Goal: Transaction & Acquisition: Download file/media

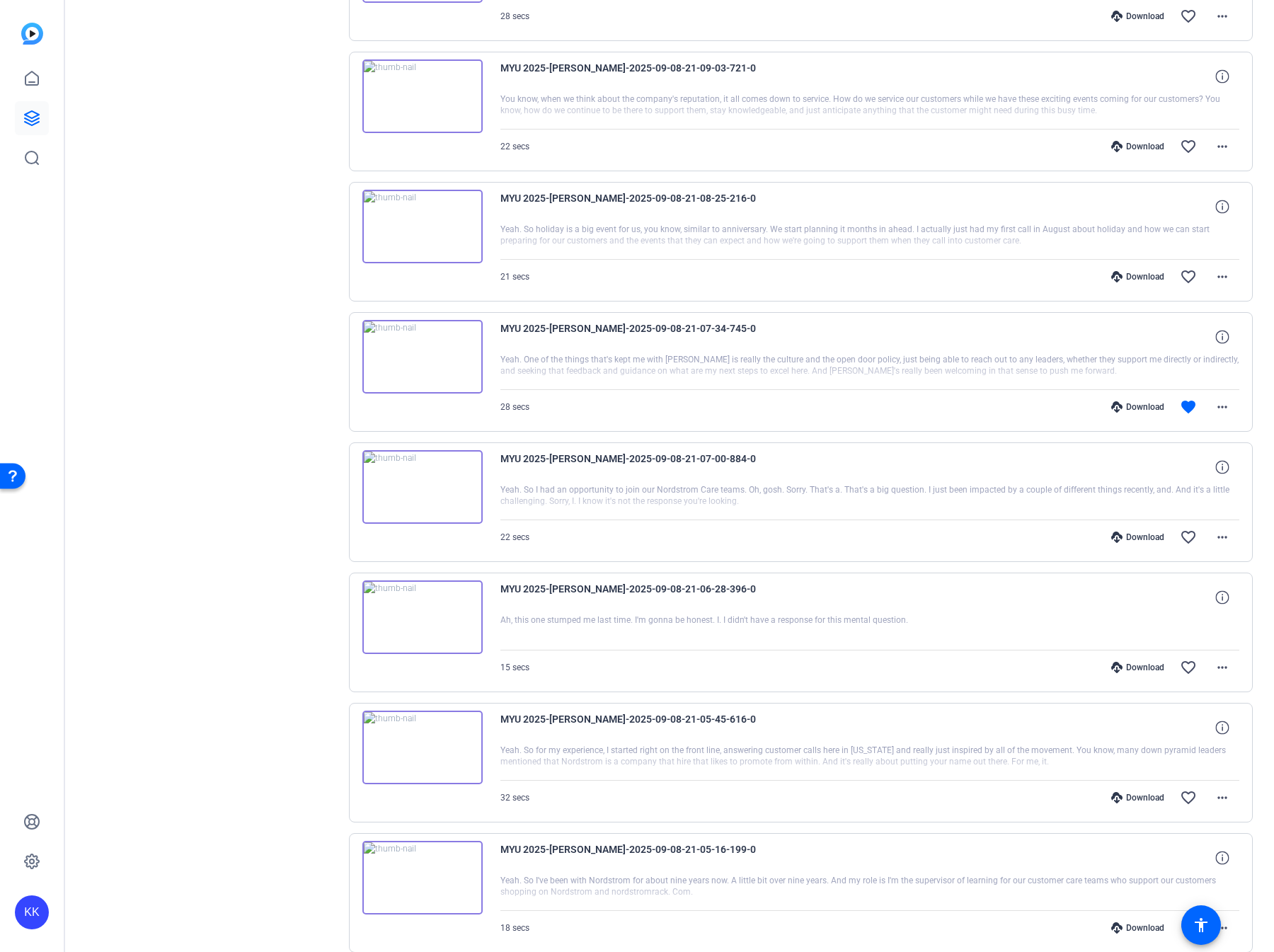
scroll to position [603, 0]
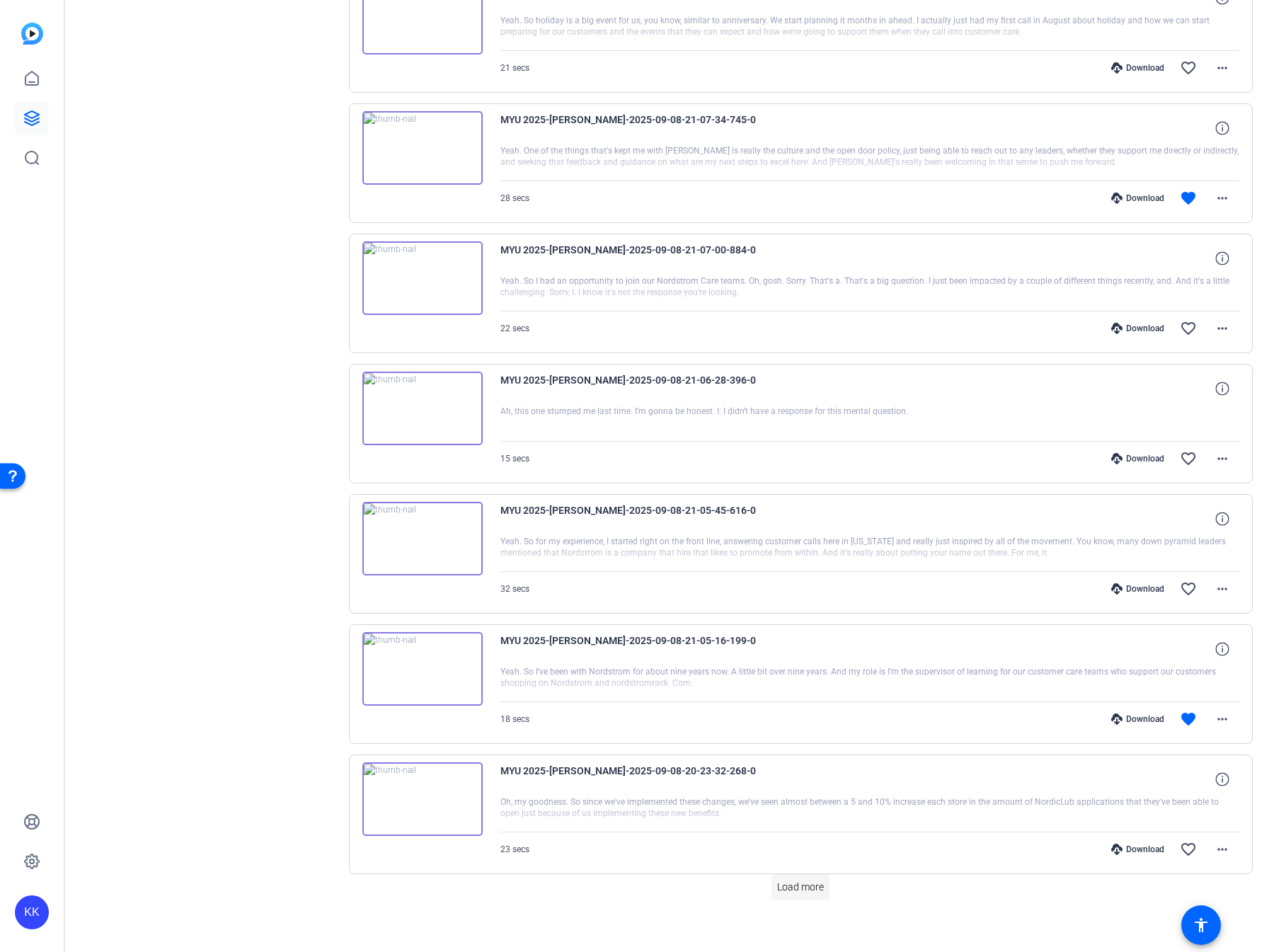
click at [784, 880] on span "Load more" at bounding box center [800, 887] width 46 height 15
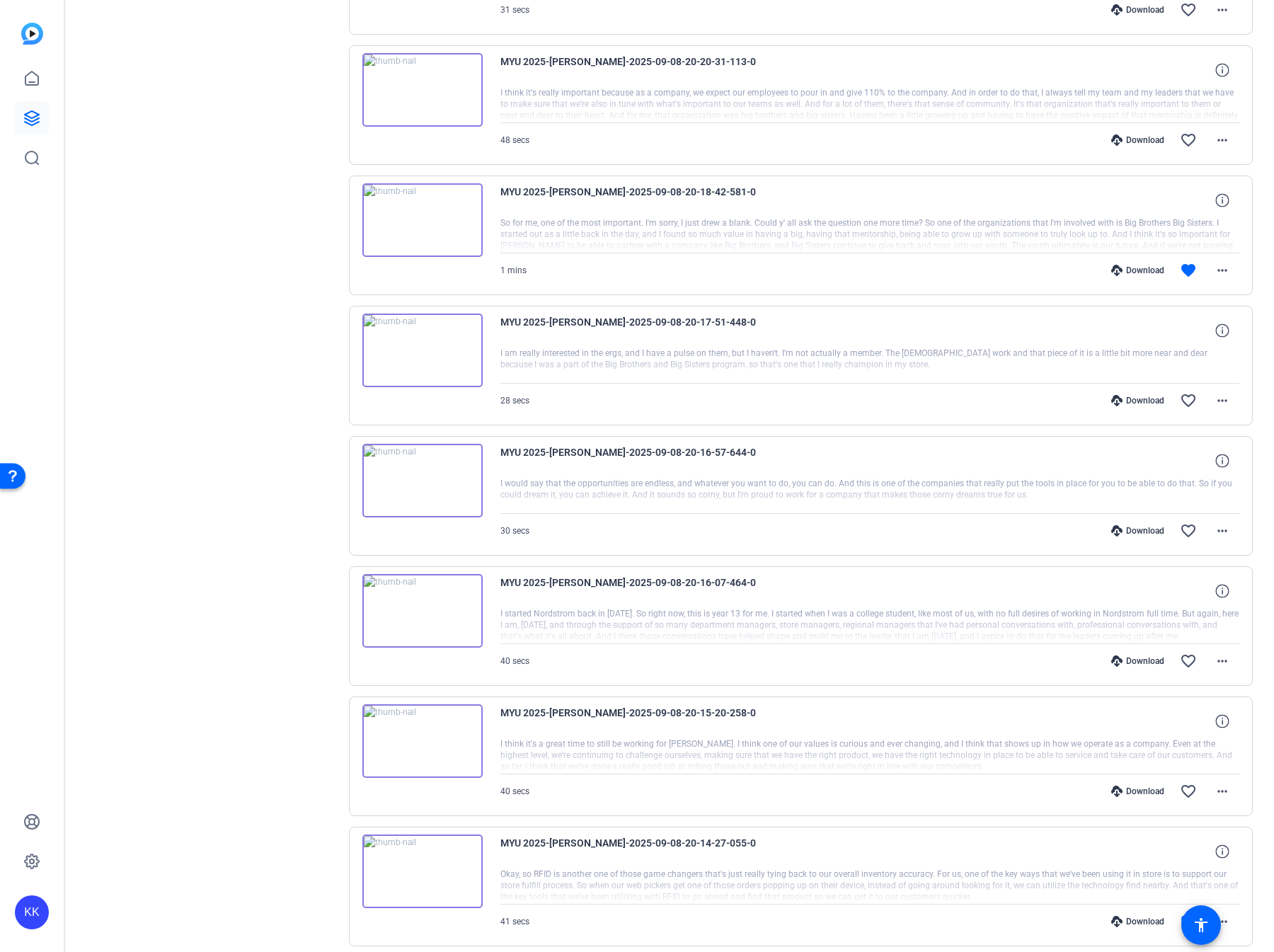
scroll to position [1897, 0]
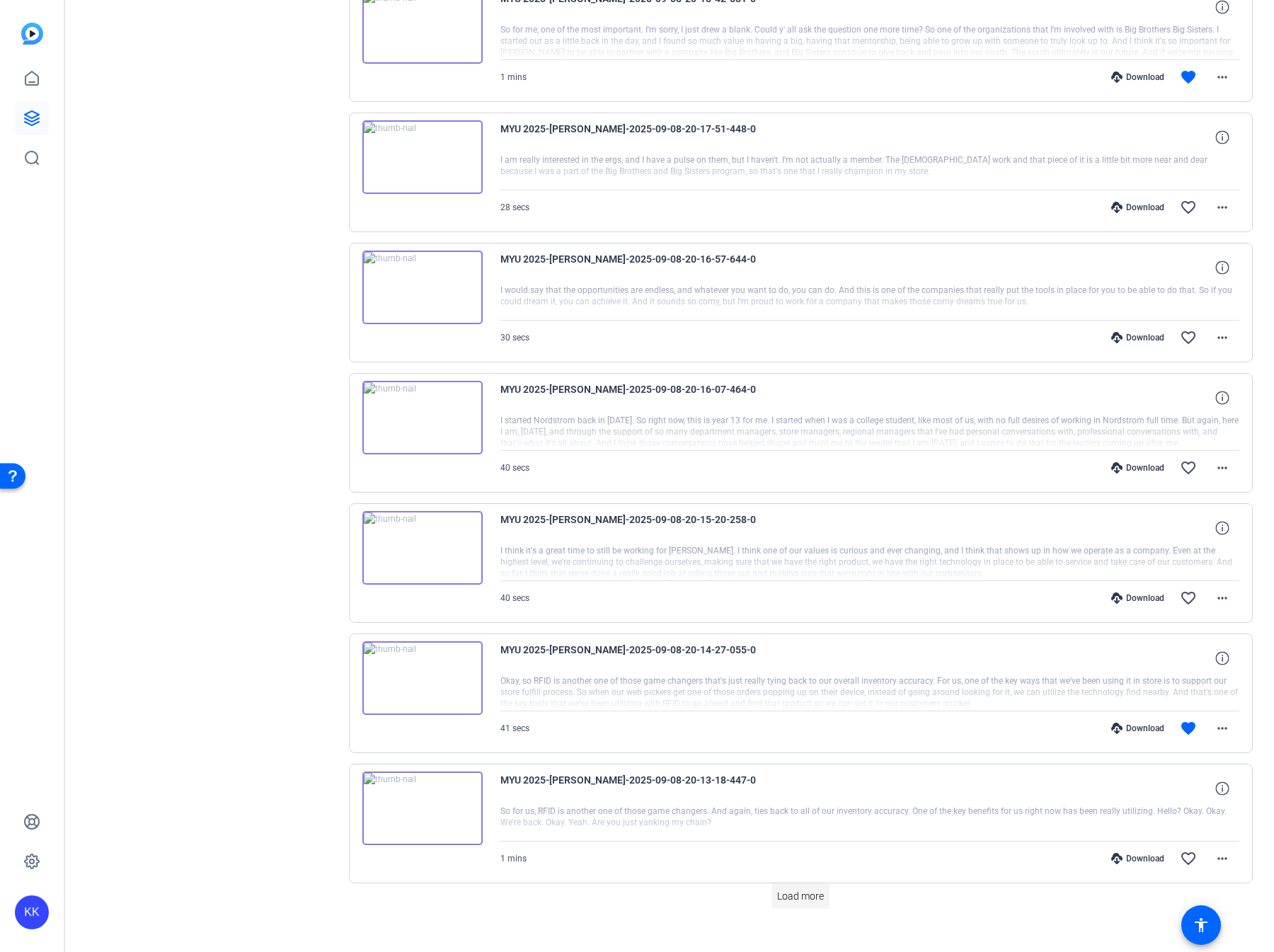
click at [791, 889] on span "Load more" at bounding box center [800, 896] width 46 height 15
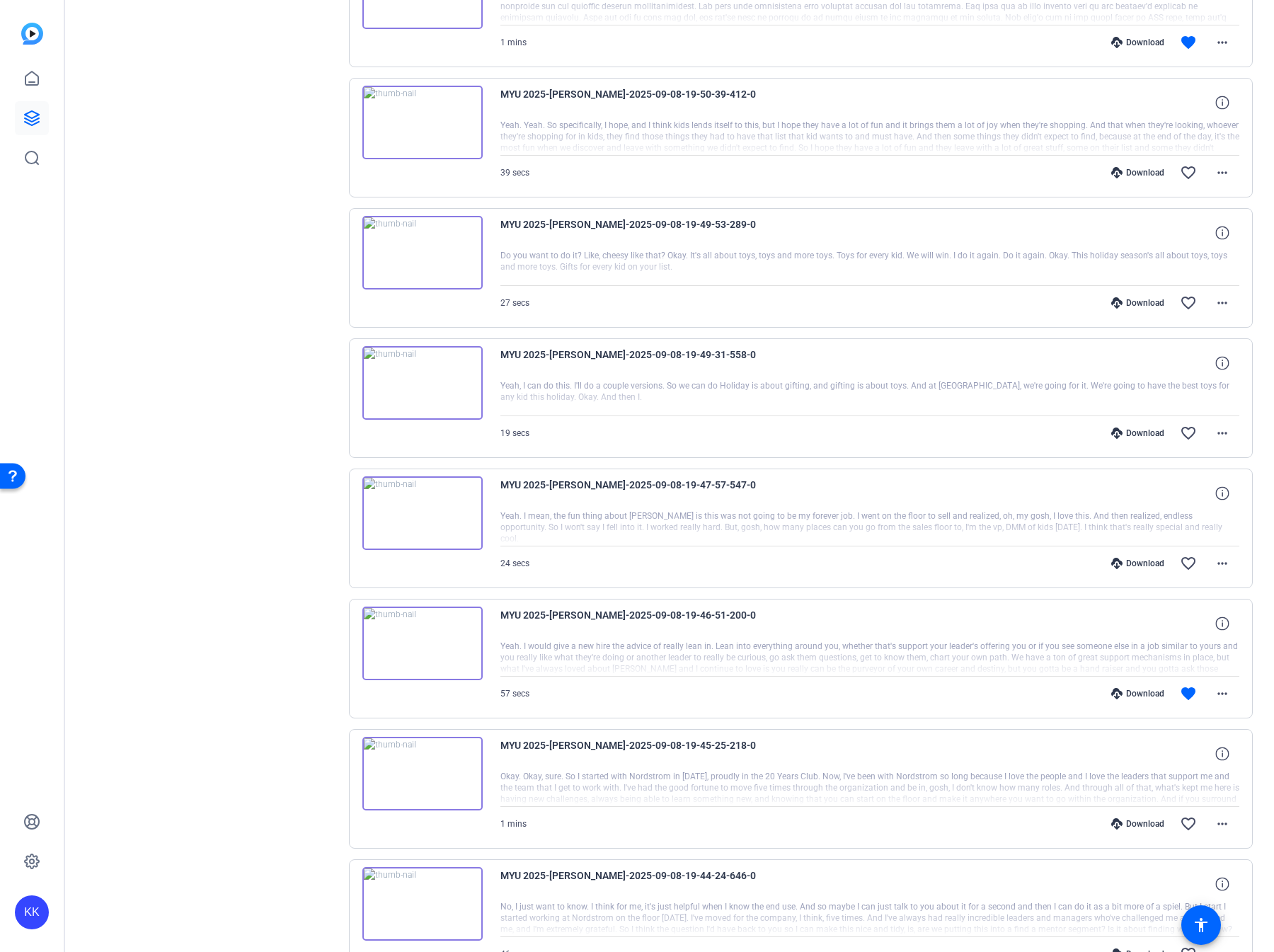
scroll to position [3189, 0]
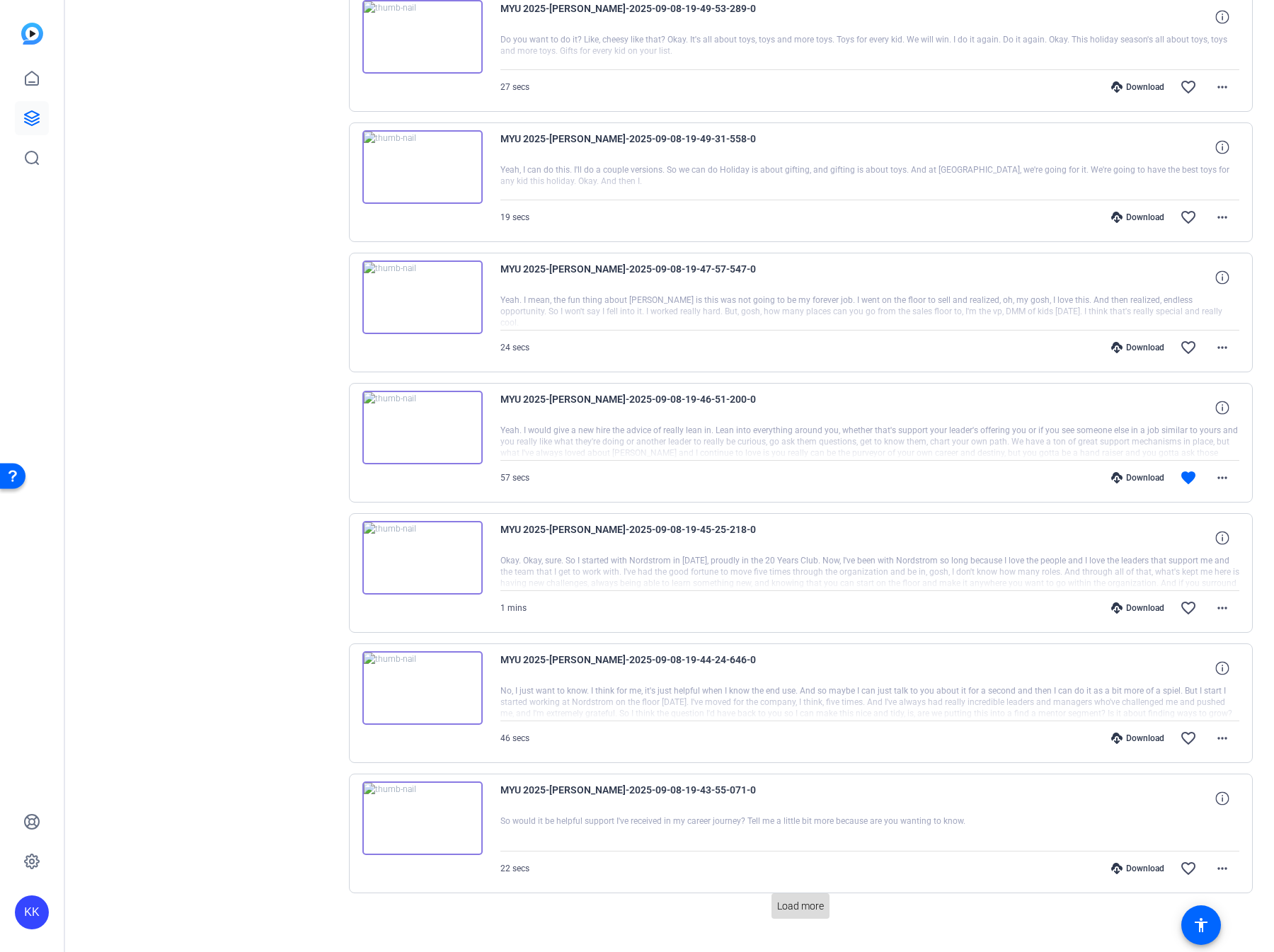
click at [795, 889] on span at bounding box center [800, 906] width 58 height 34
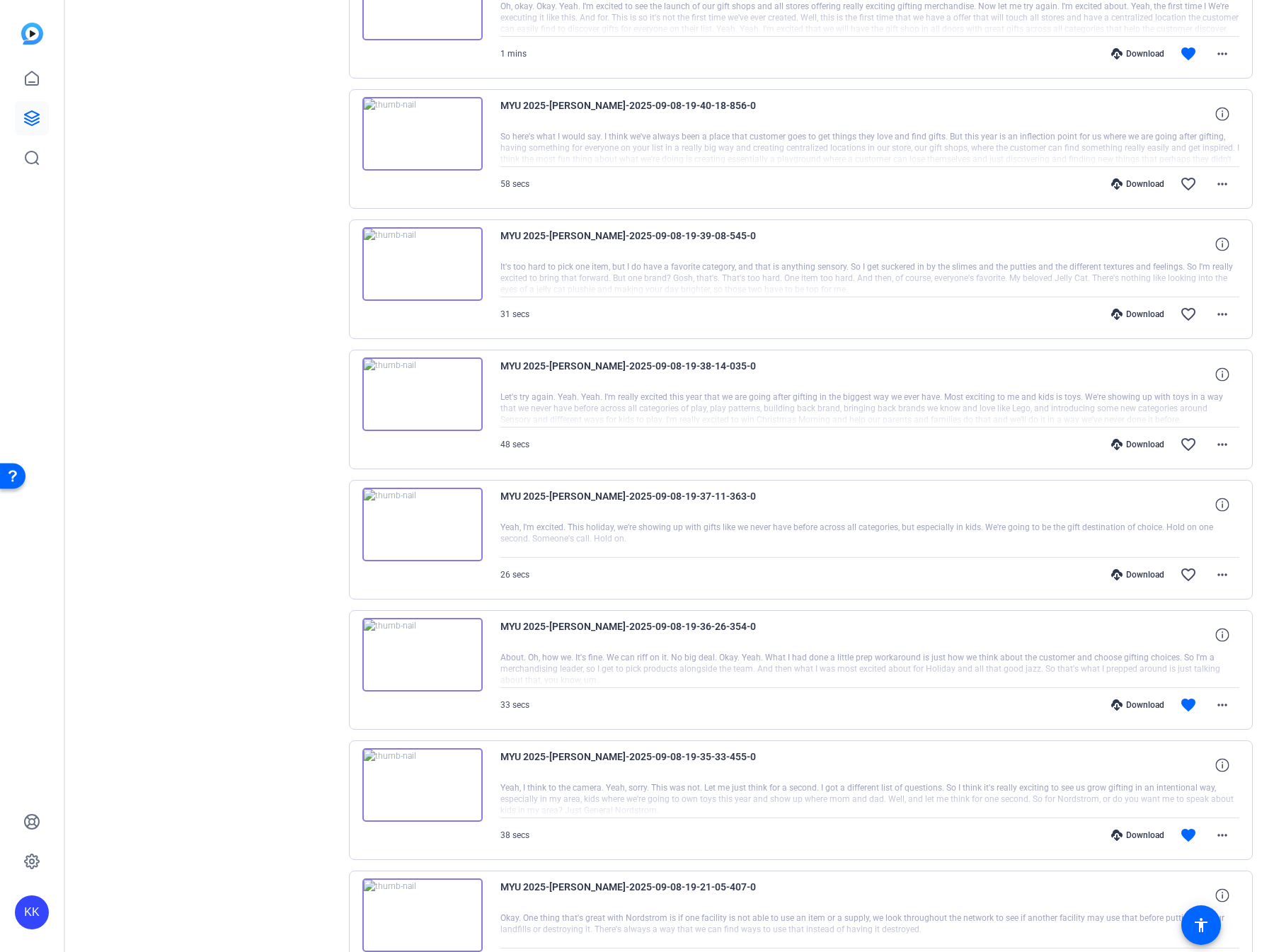
scroll to position [4483, 0]
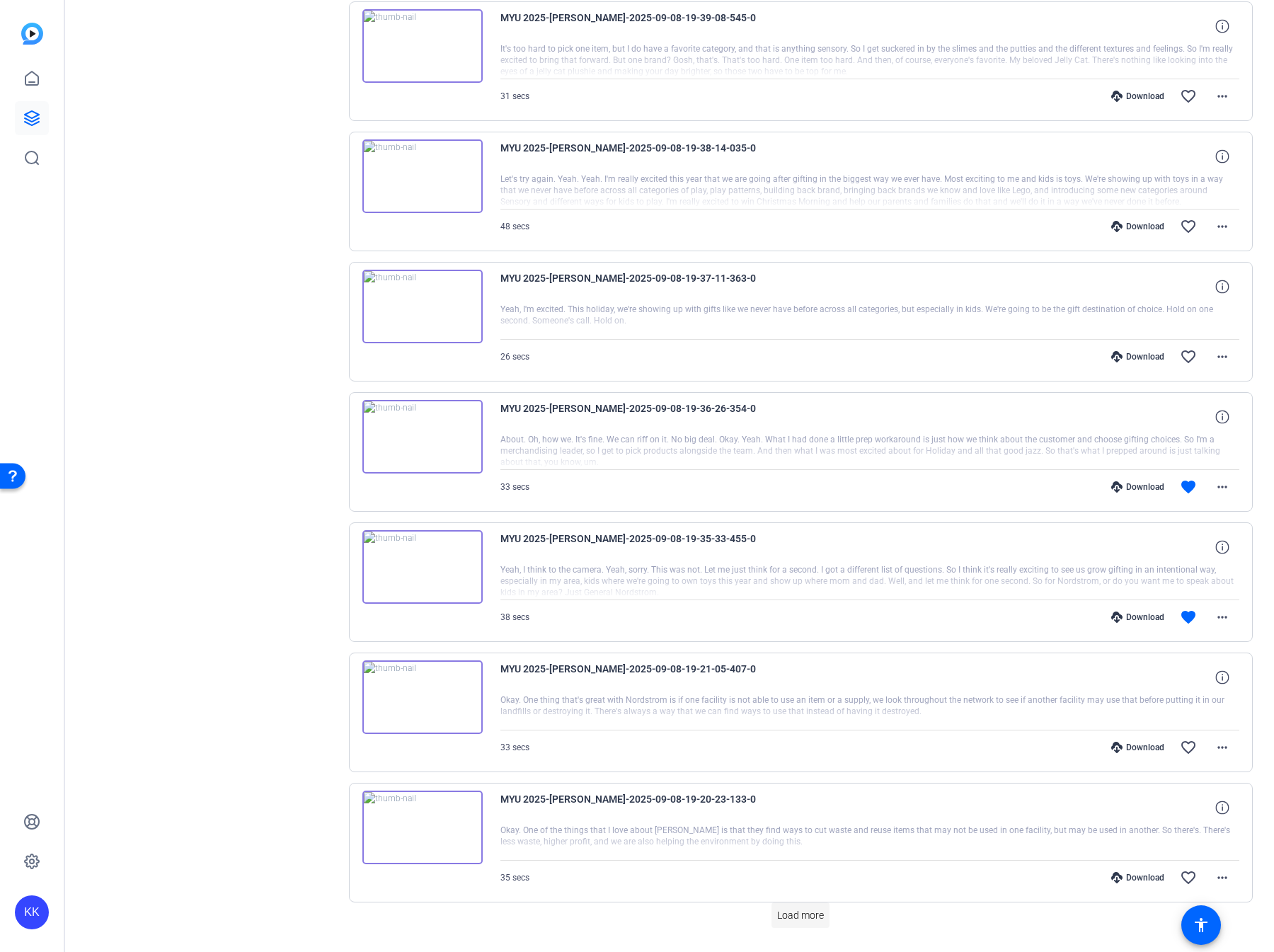
click at [806, 908] on span "Load more" at bounding box center [800, 915] width 46 height 15
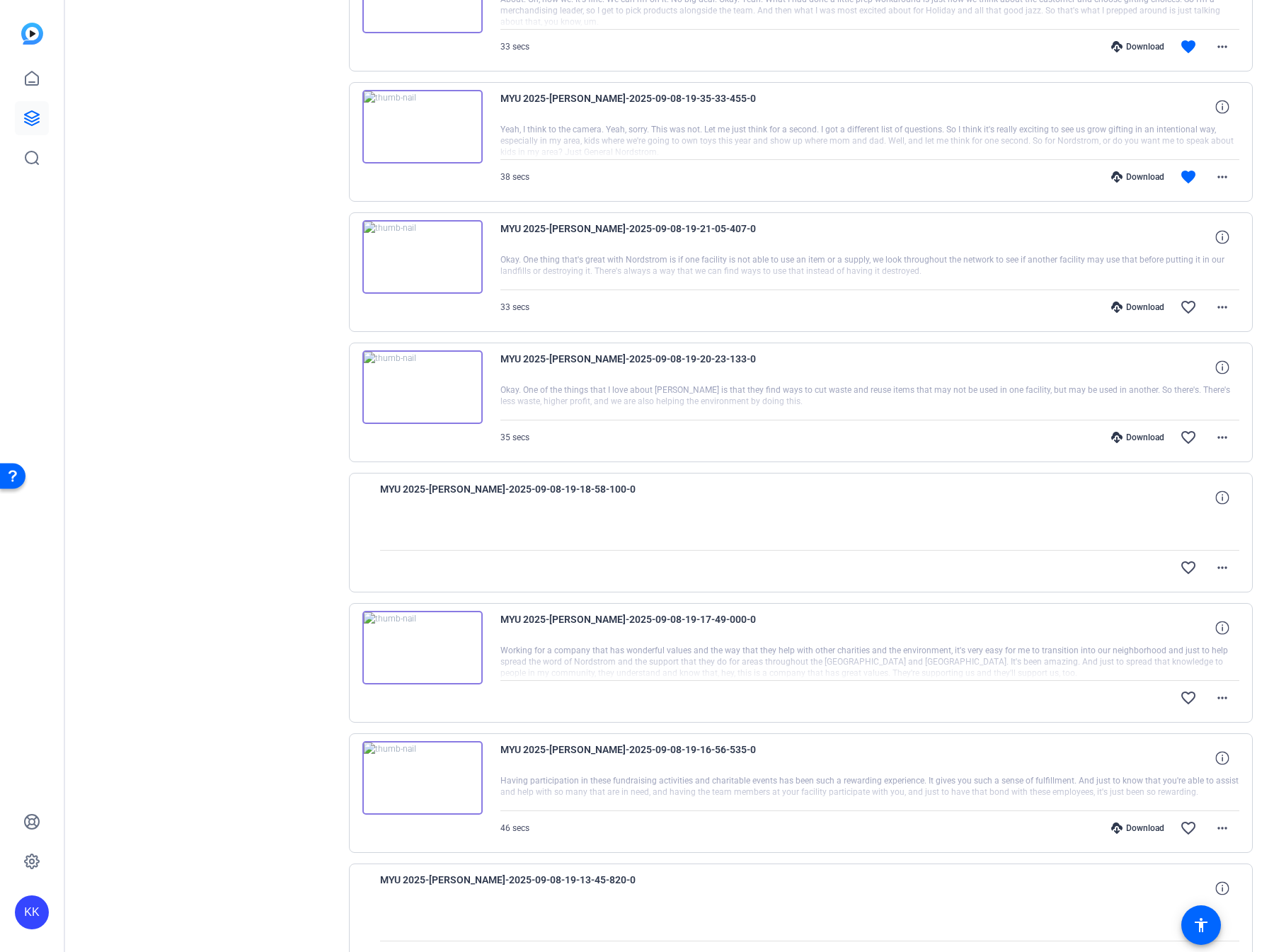
scroll to position [4921, 0]
click at [1217, 492] on icon at bounding box center [1222, 499] width 14 height 14
click at [1224, 883] on icon at bounding box center [1222, 890] width 14 height 14
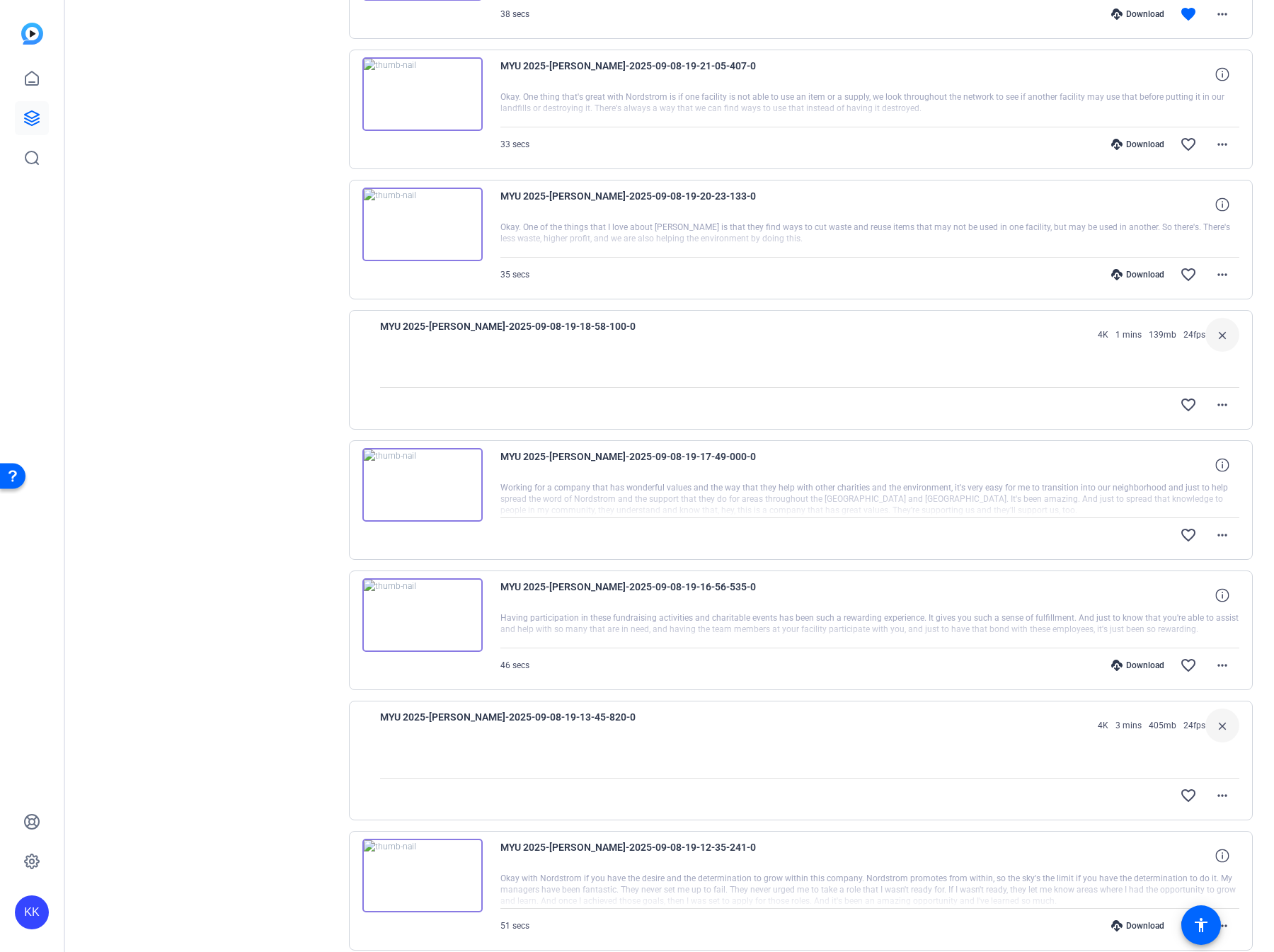
scroll to position [5087, 0]
click at [538, 317] on span "MYU 2025-[PERSON_NAME]-2025-09-08-19-18-58-100-0" at bounding box center [512, 333] width 262 height 34
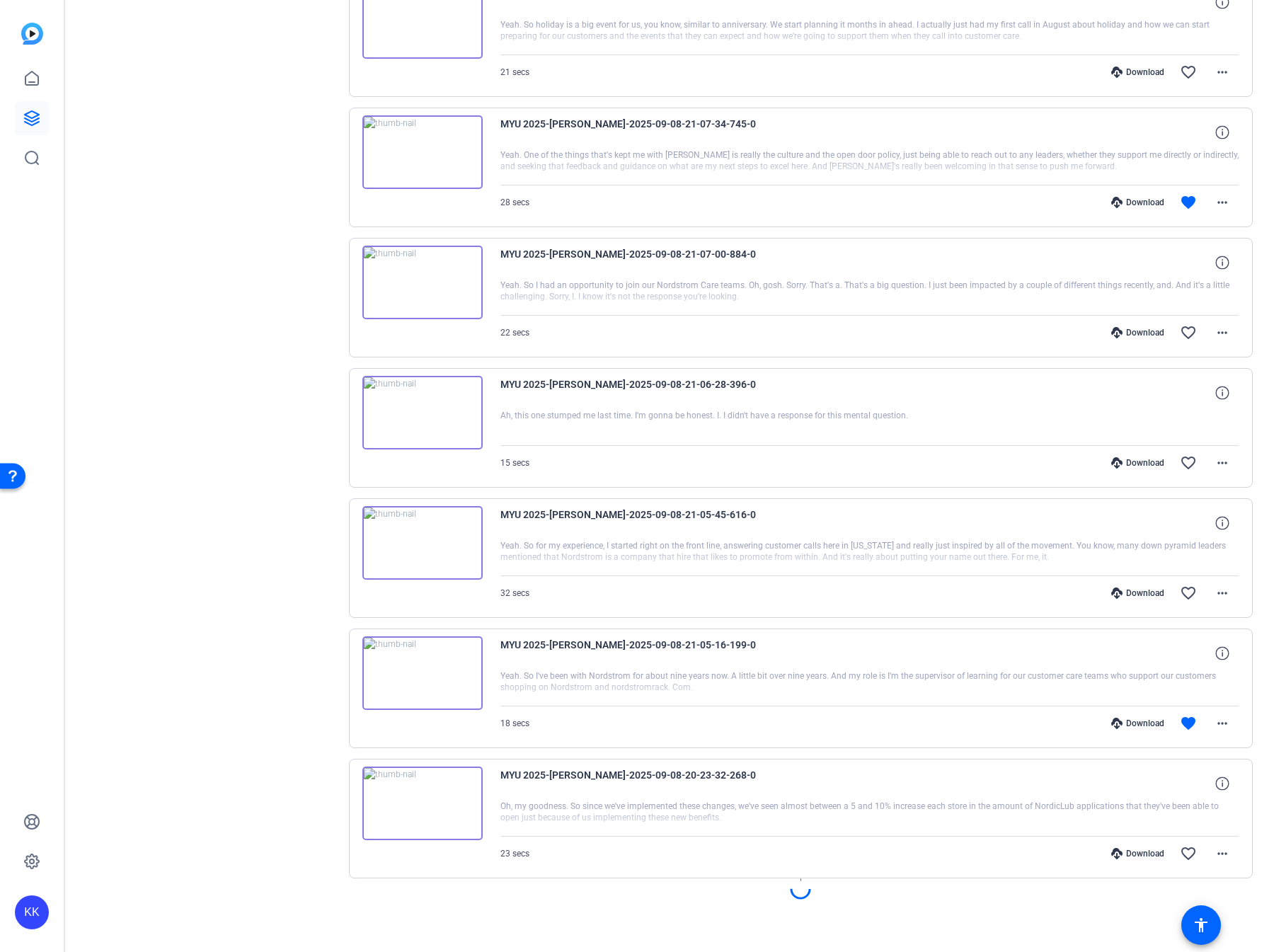
scroll to position [603, 0]
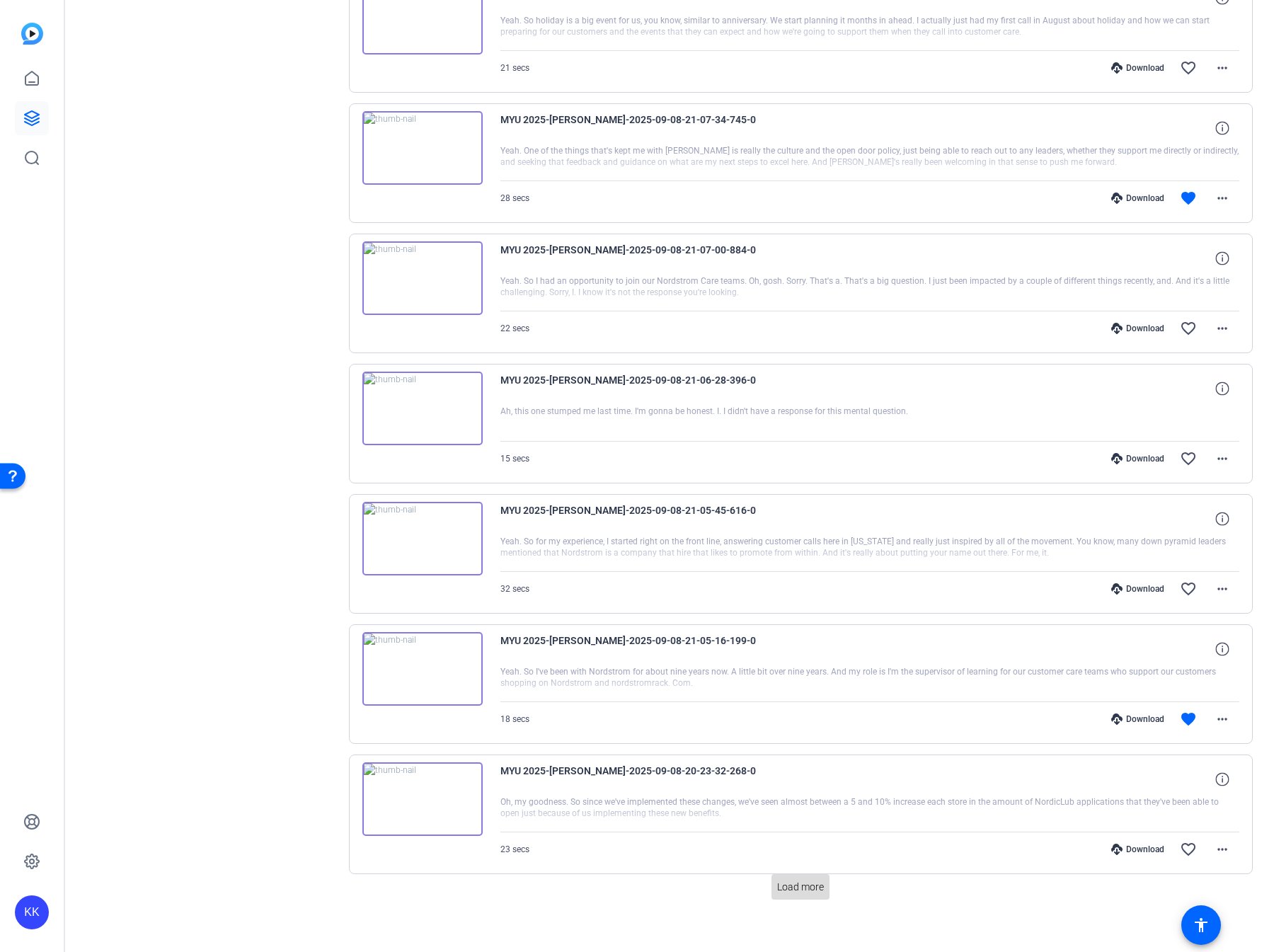
click at [789, 880] on span "Load more" at bounding box center [800, 887] width 46 height 15
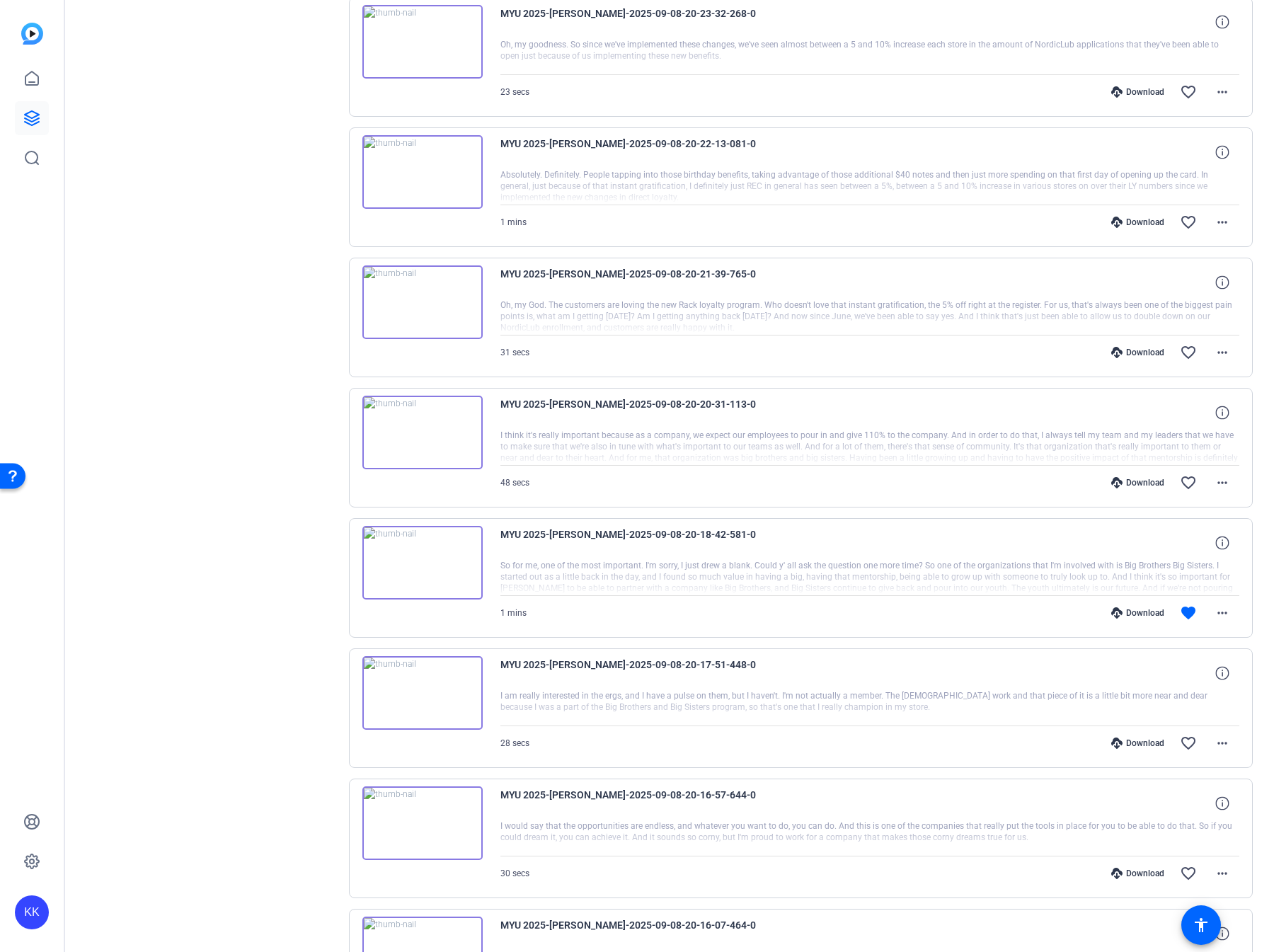
scroll to position [1897, 0]
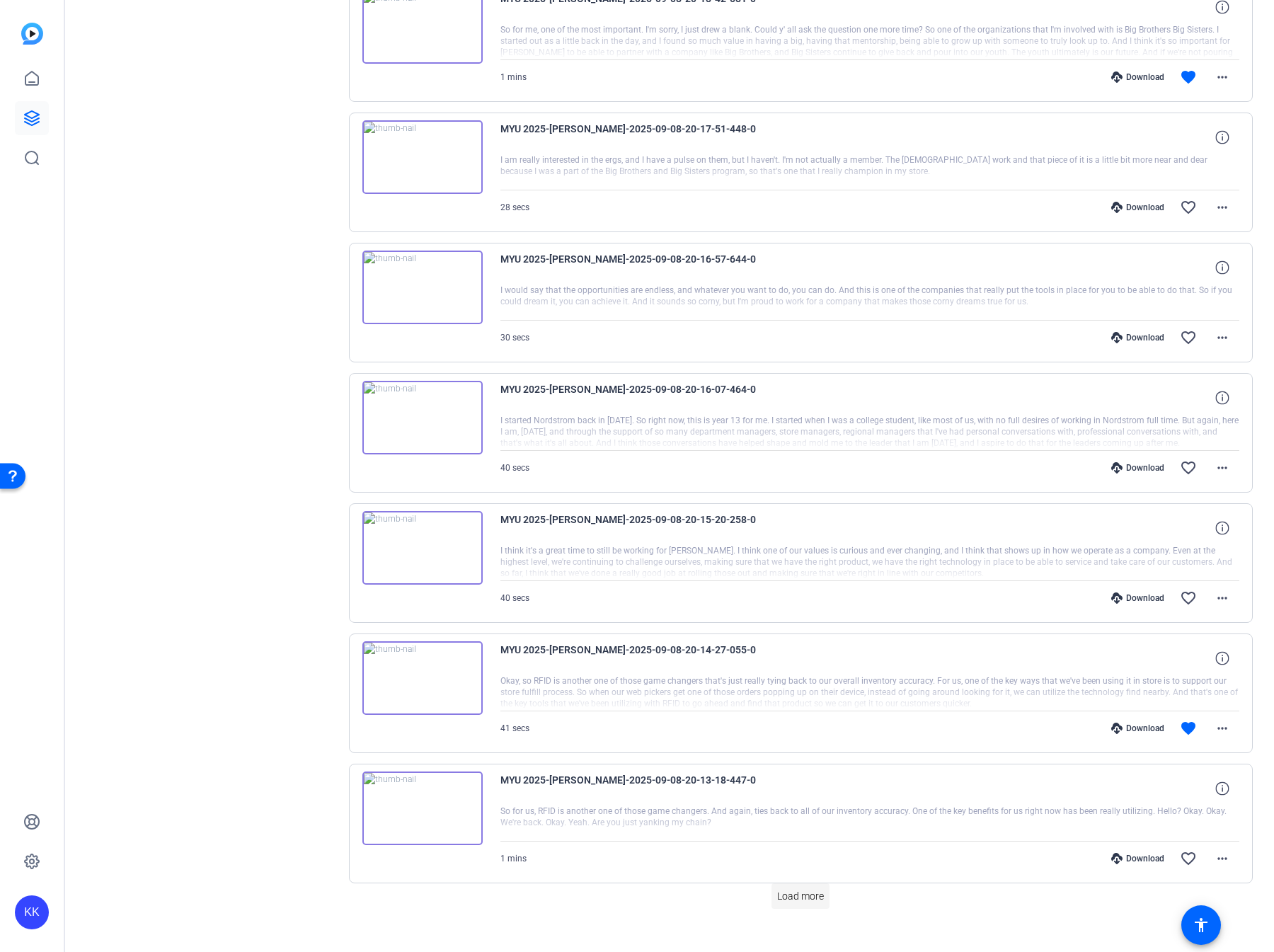
click at [798, 886] on span at bounding box center [800, 896] width 58 height 34
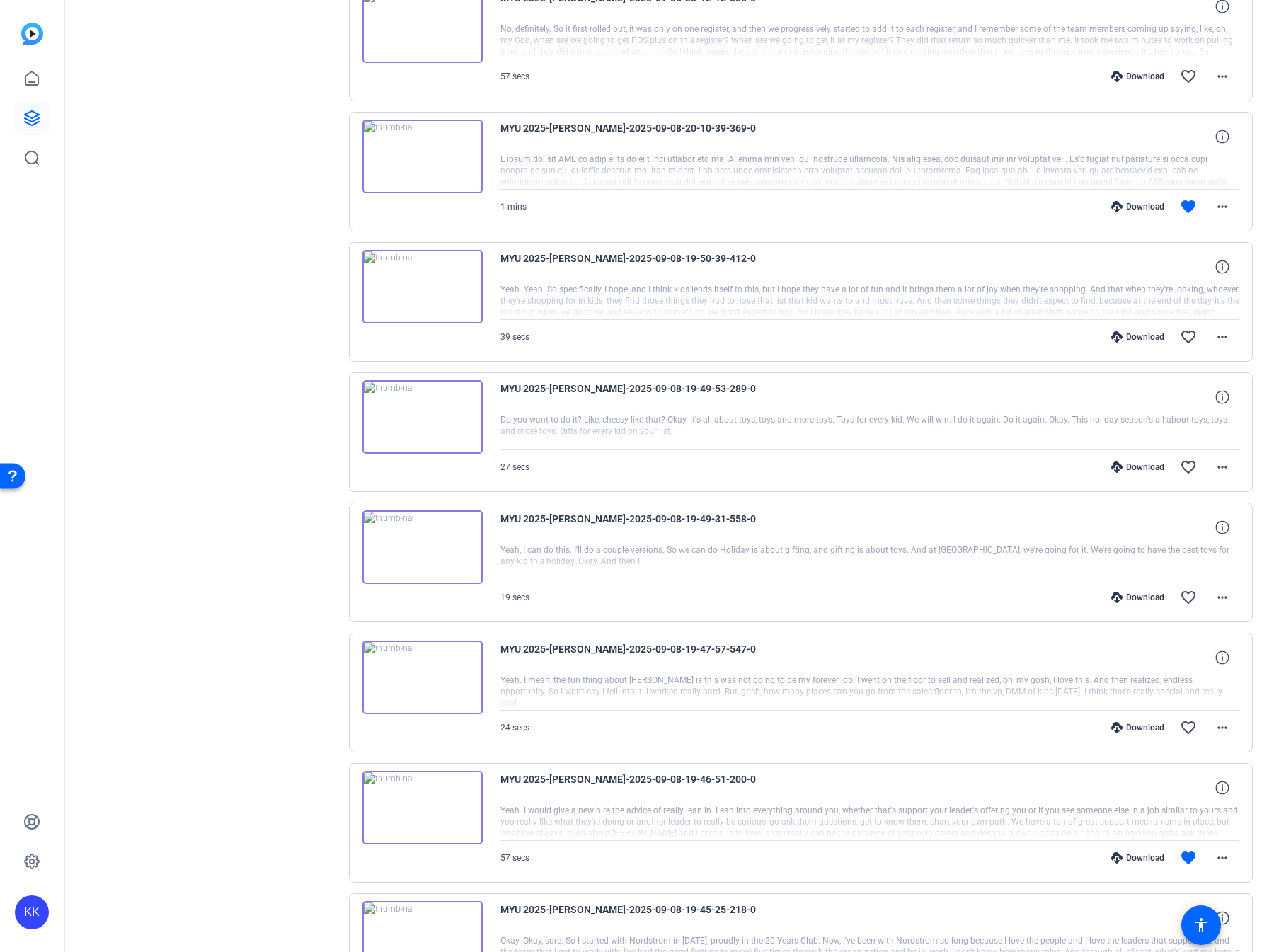
scroll to position [3189, 0]
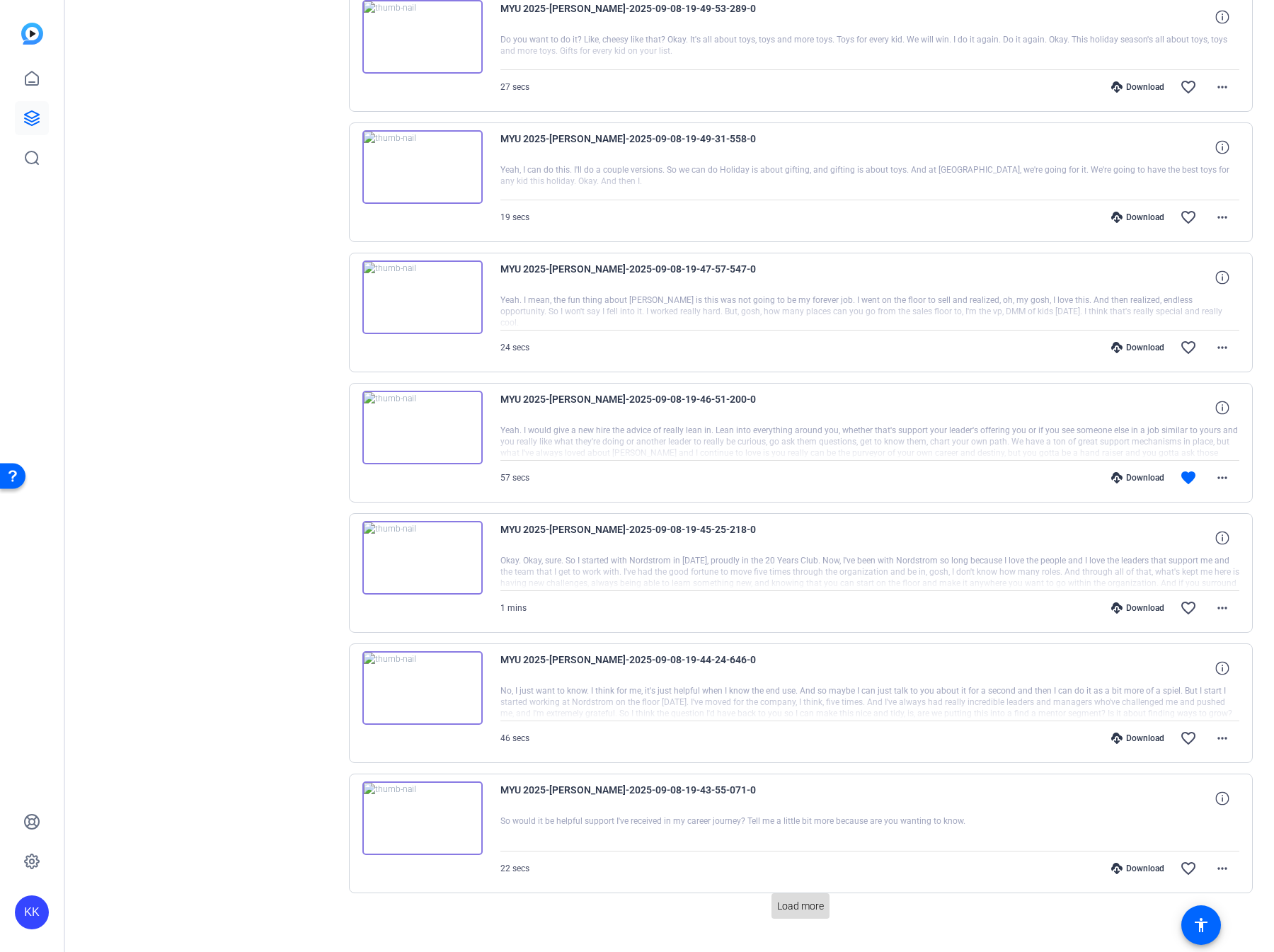
click at [810, 889] on span at bounding box center [800, 906] width 58 height 34
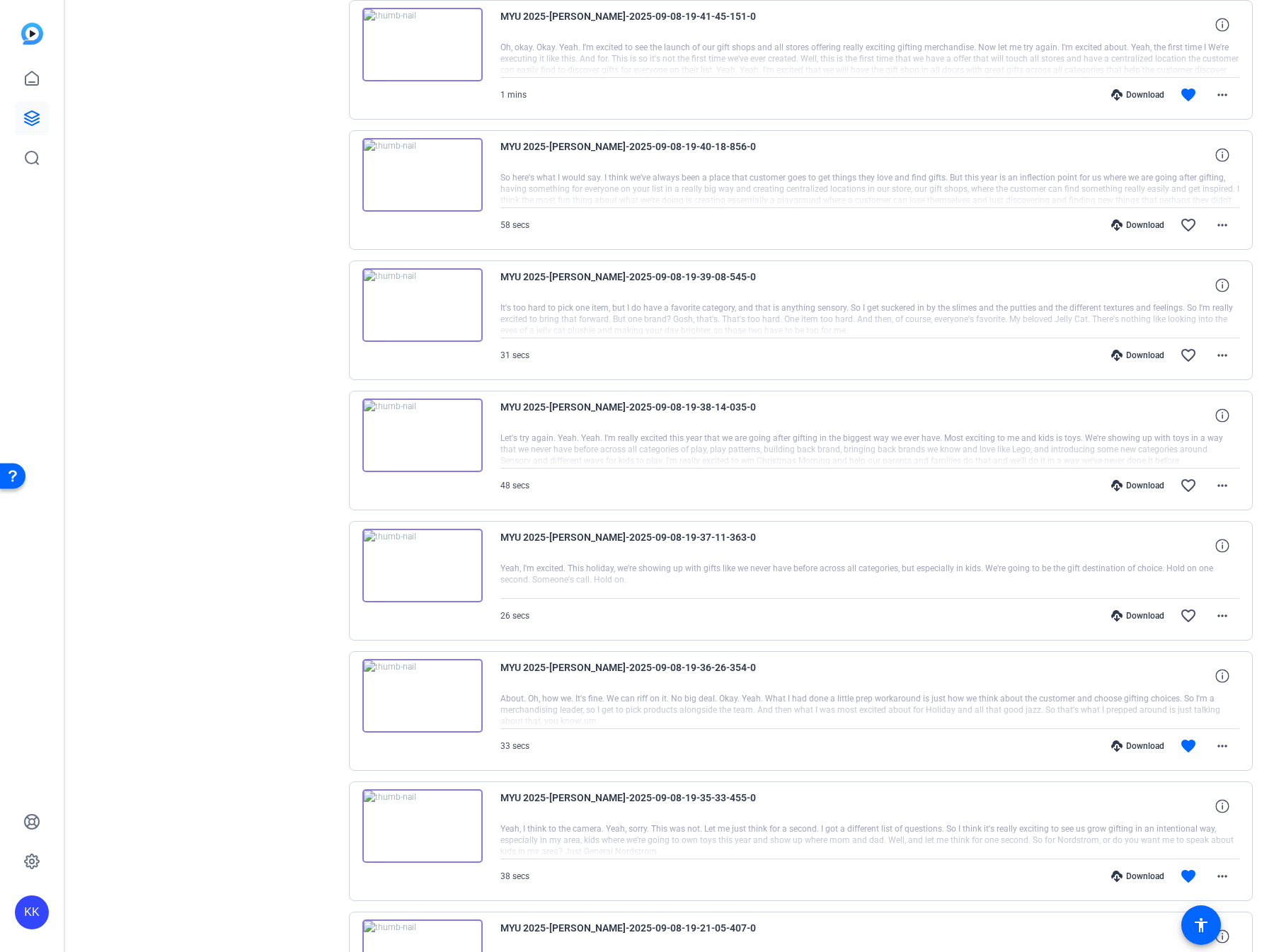
scroll to position [4483, 0]
click at [814, 908] on span "Load more" at bounding box center [800, 915] width 46 height 15
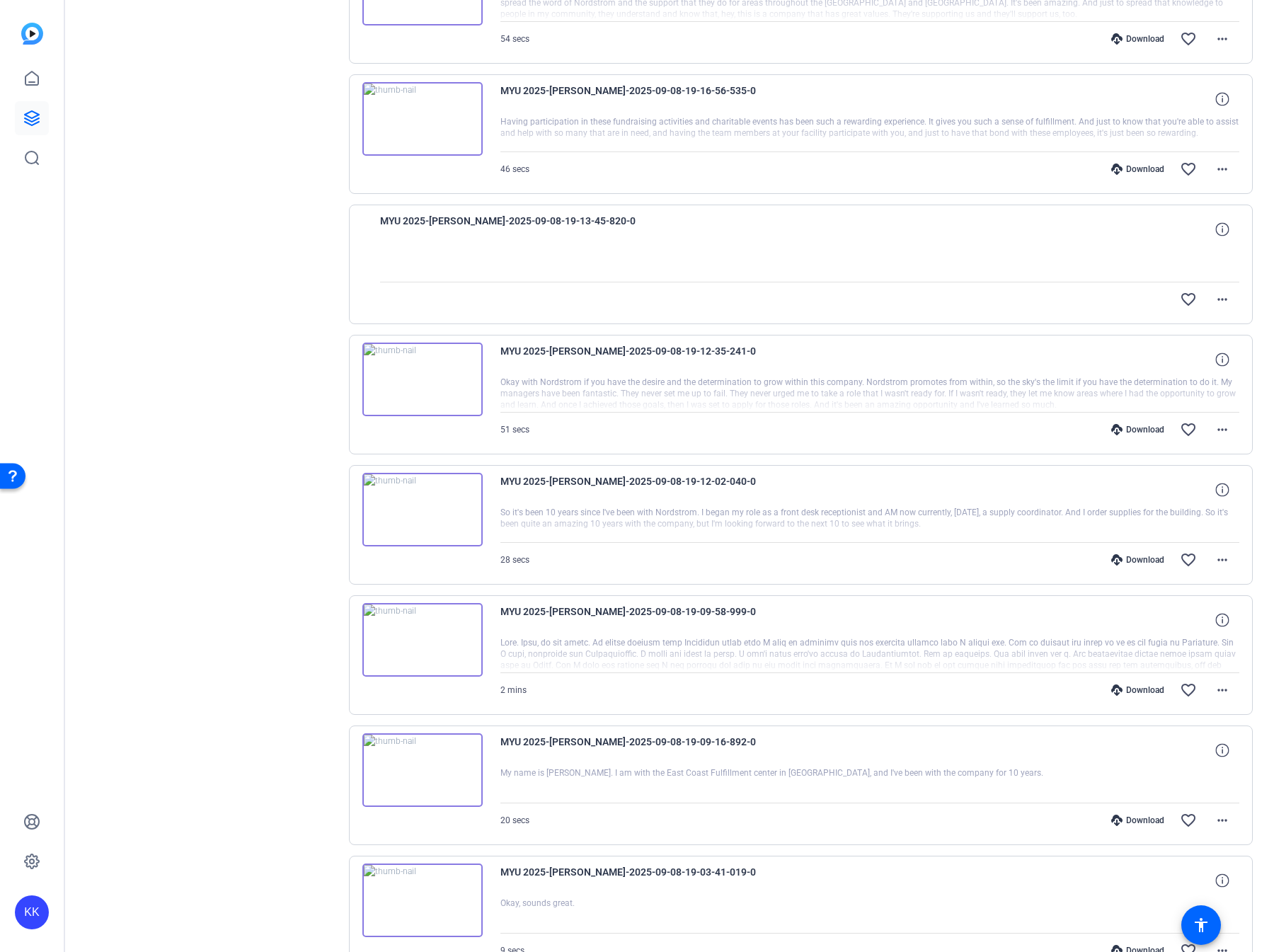
scroll to position [5327, 0]
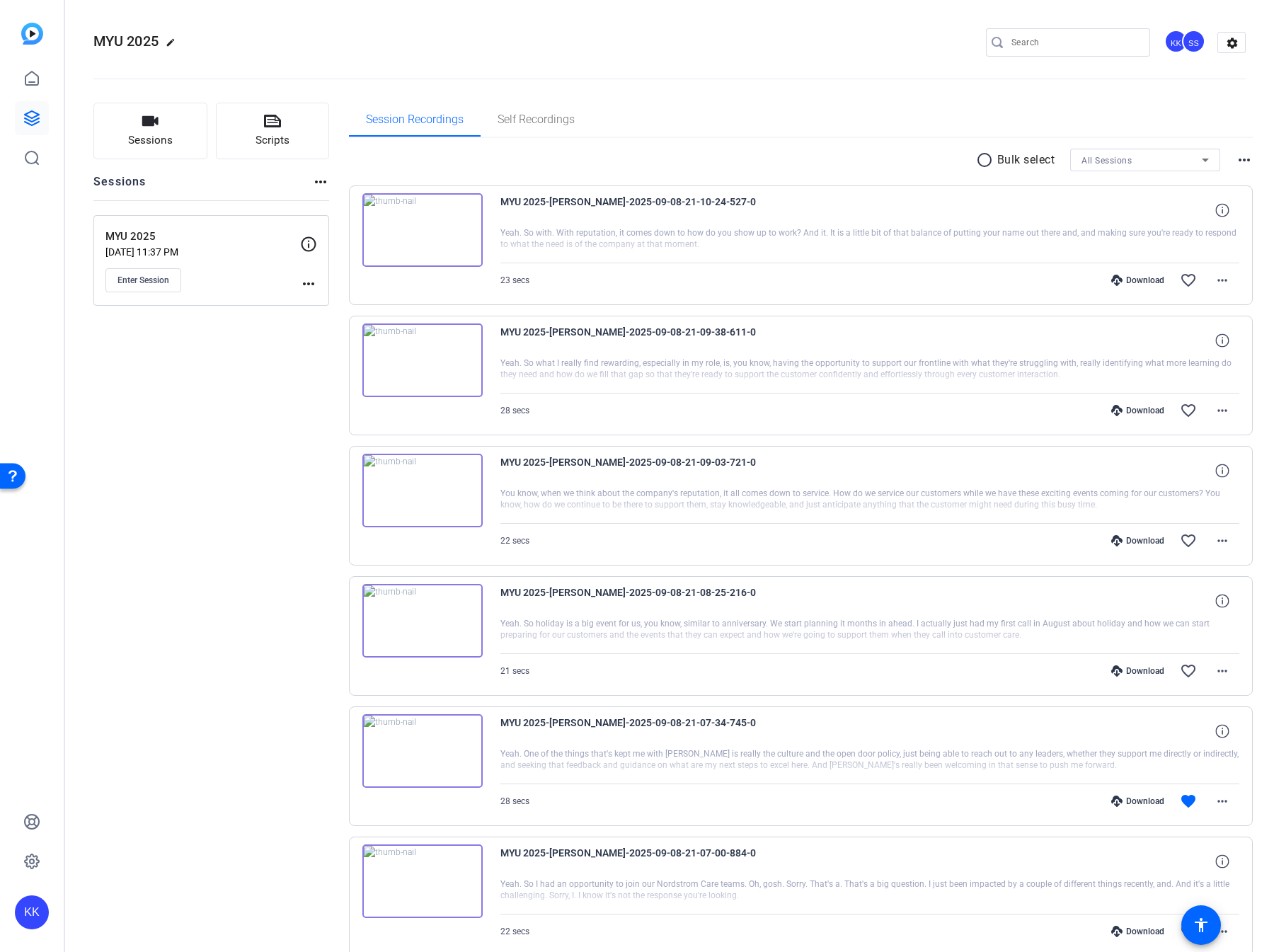
scroll to position [603, 0]
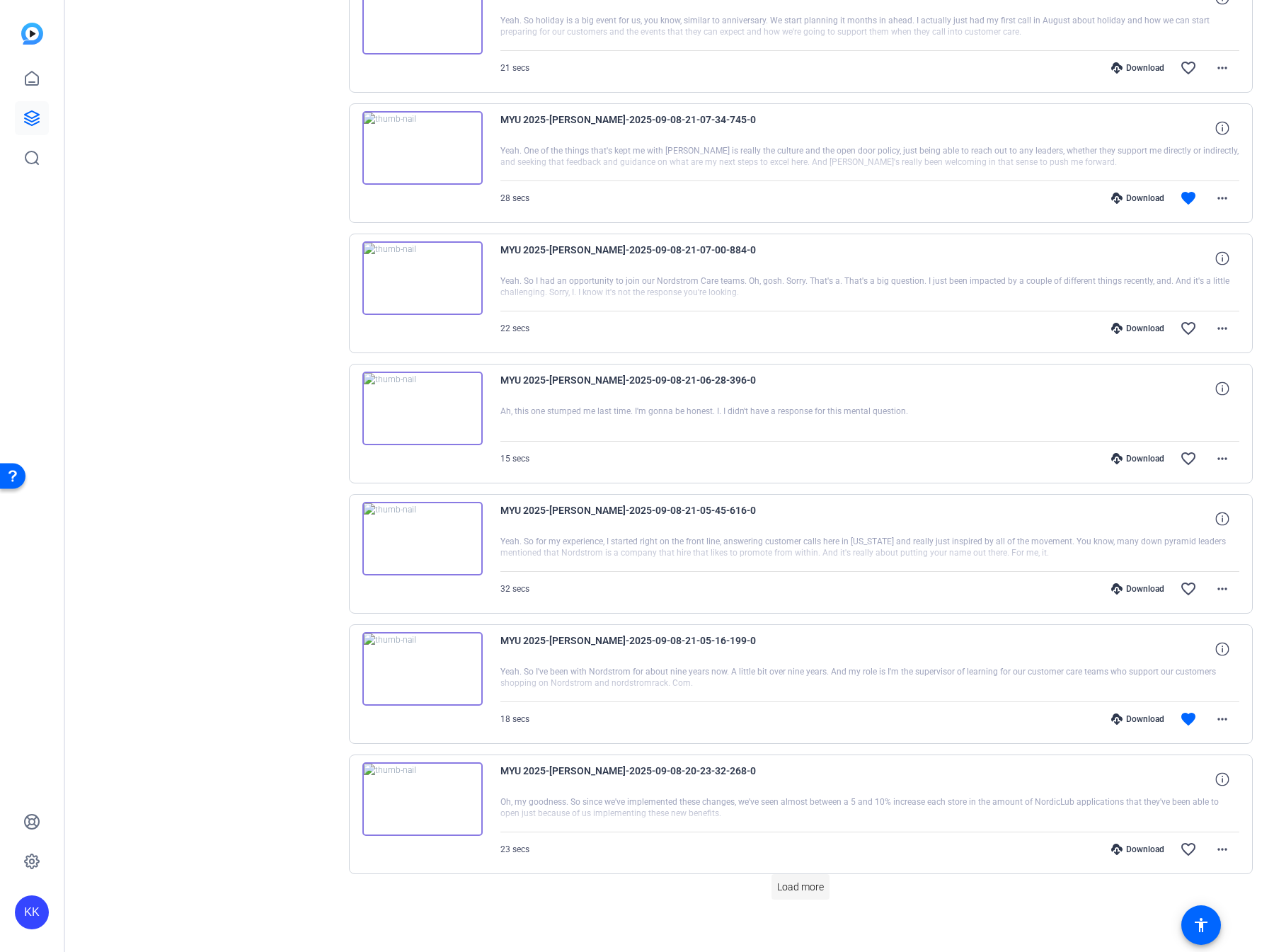
click at [807, 880] on span "Load more" at bounding box center [800, 887] width 46 height 15
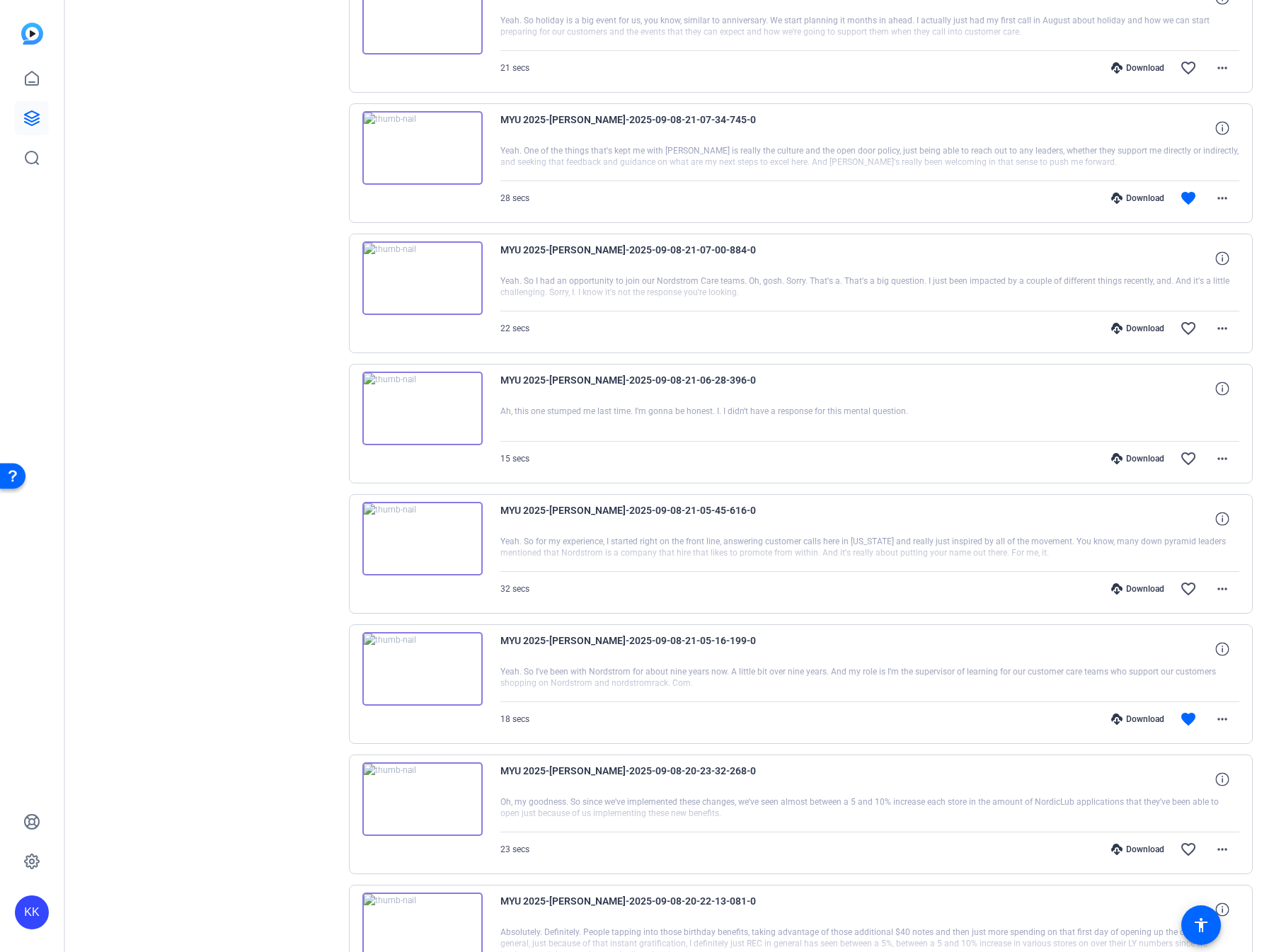
scroll to position [1897, 0]
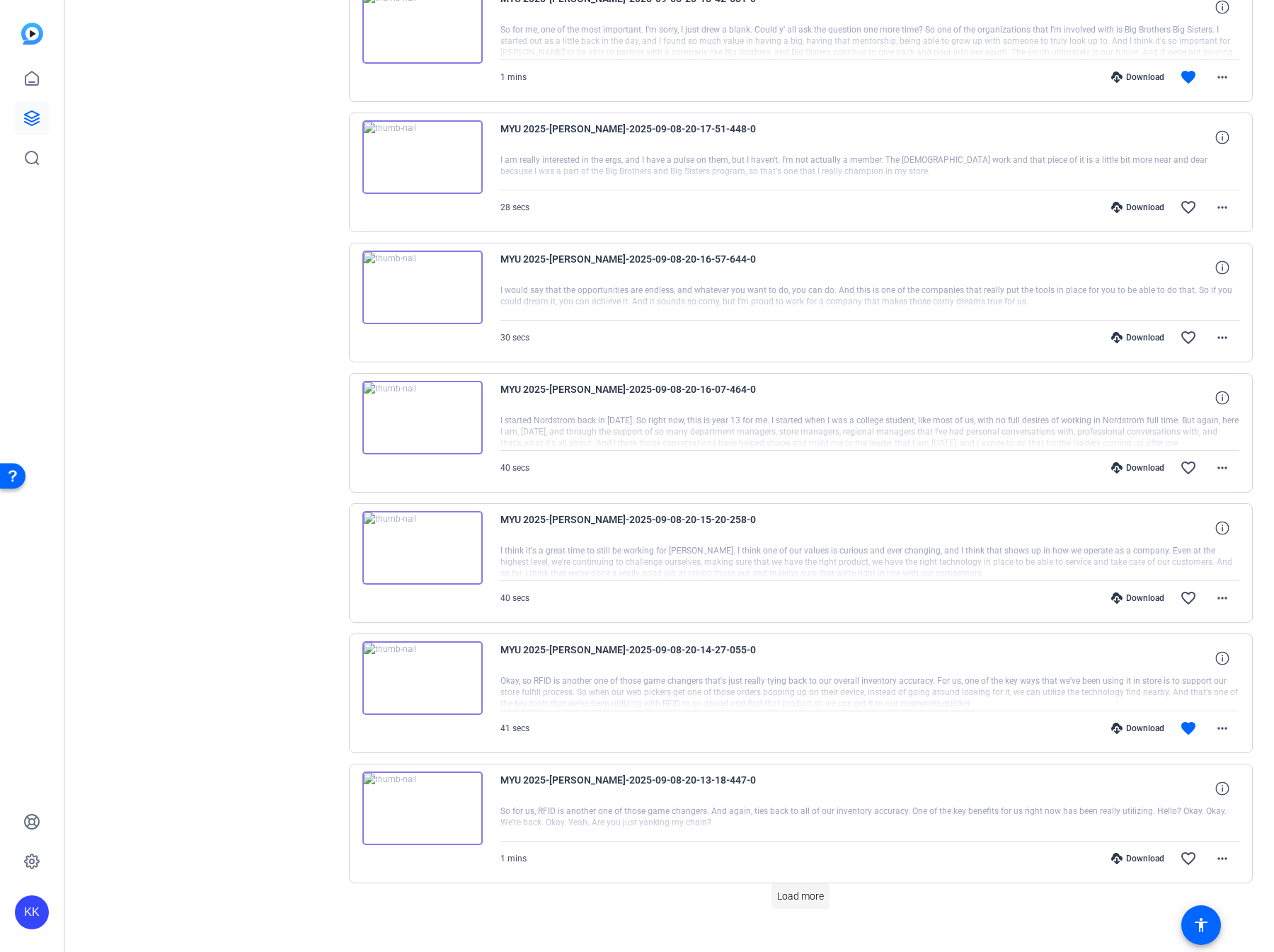
click at [799, 885] on span at bounding box center [800, 896] width 58 height 34
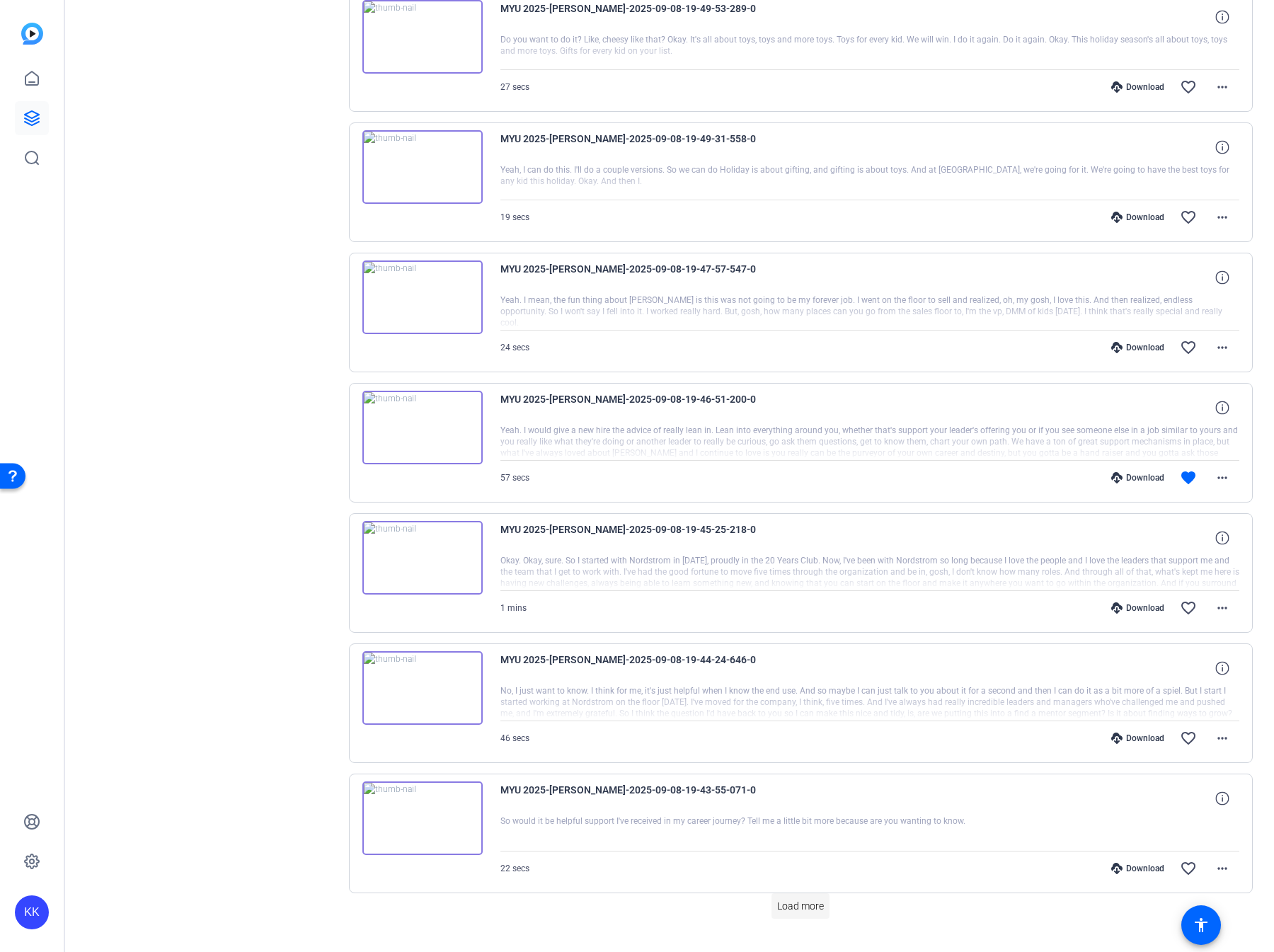
click at [793, 899] on span "Load more" at bounding box center [800, 906] width 46 height 15
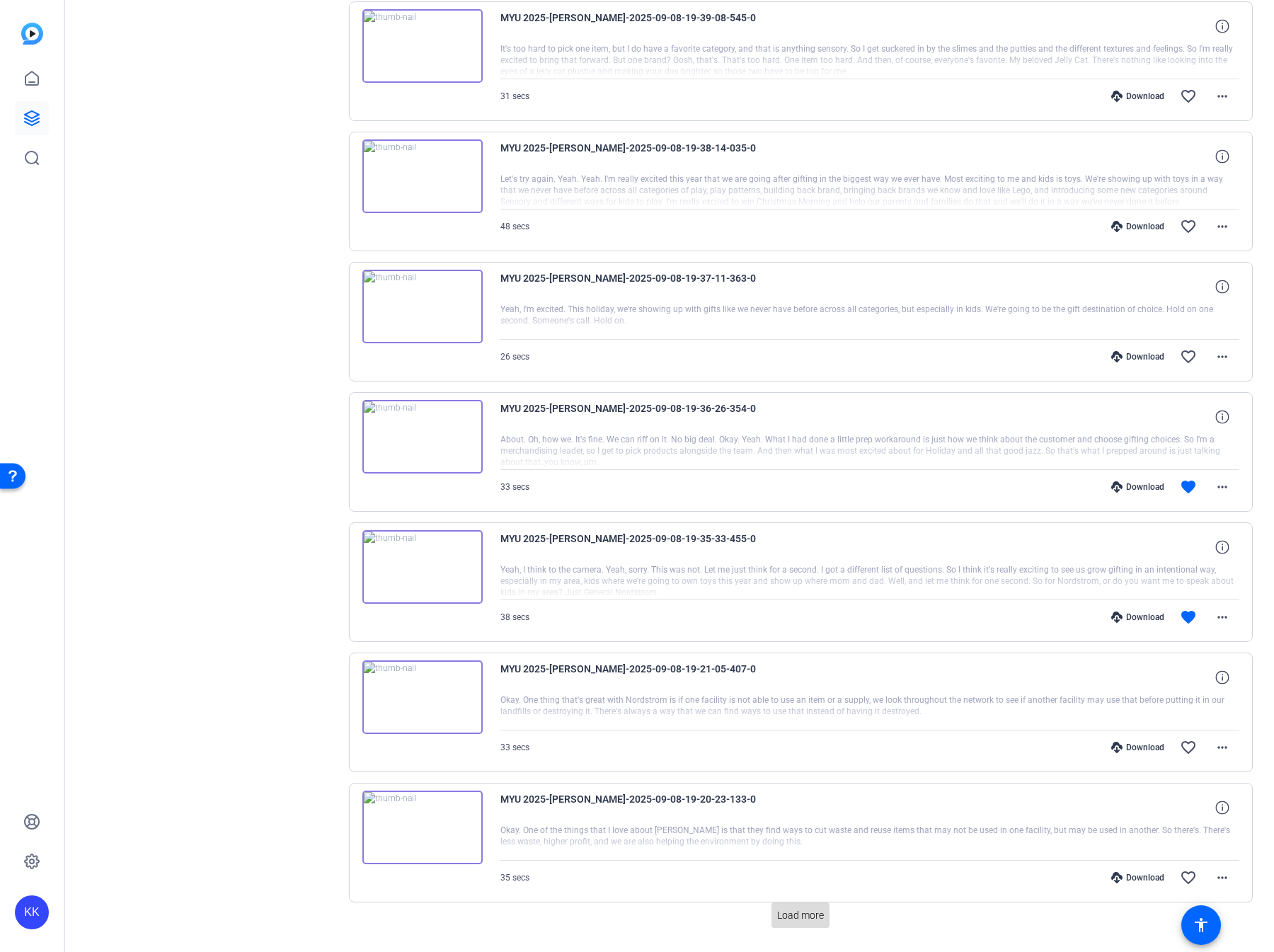
click at [798, 908] on span "Load more" at bounding box center [800, 915] width 46 height 15
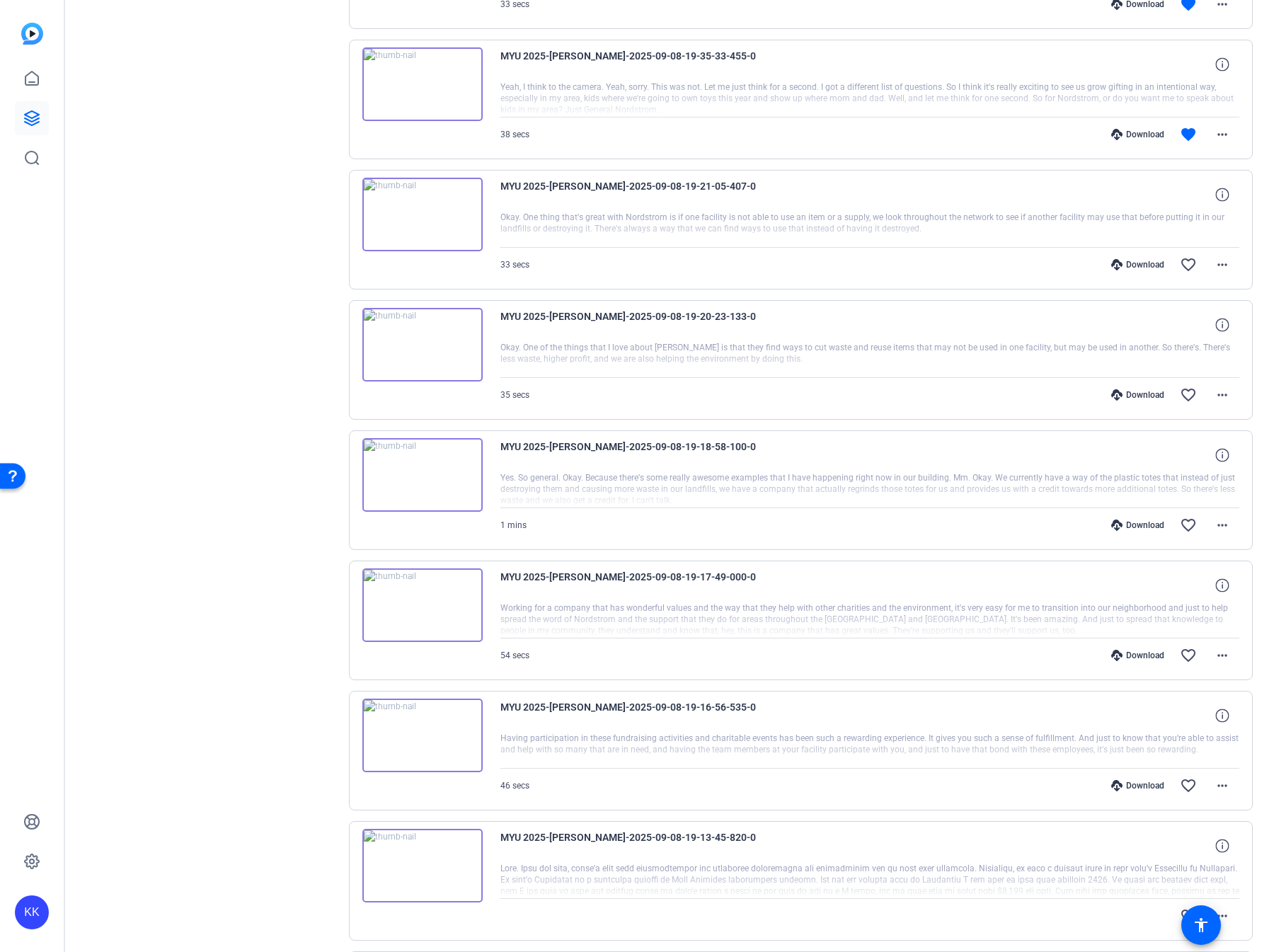
scroll to position [4854, 0]
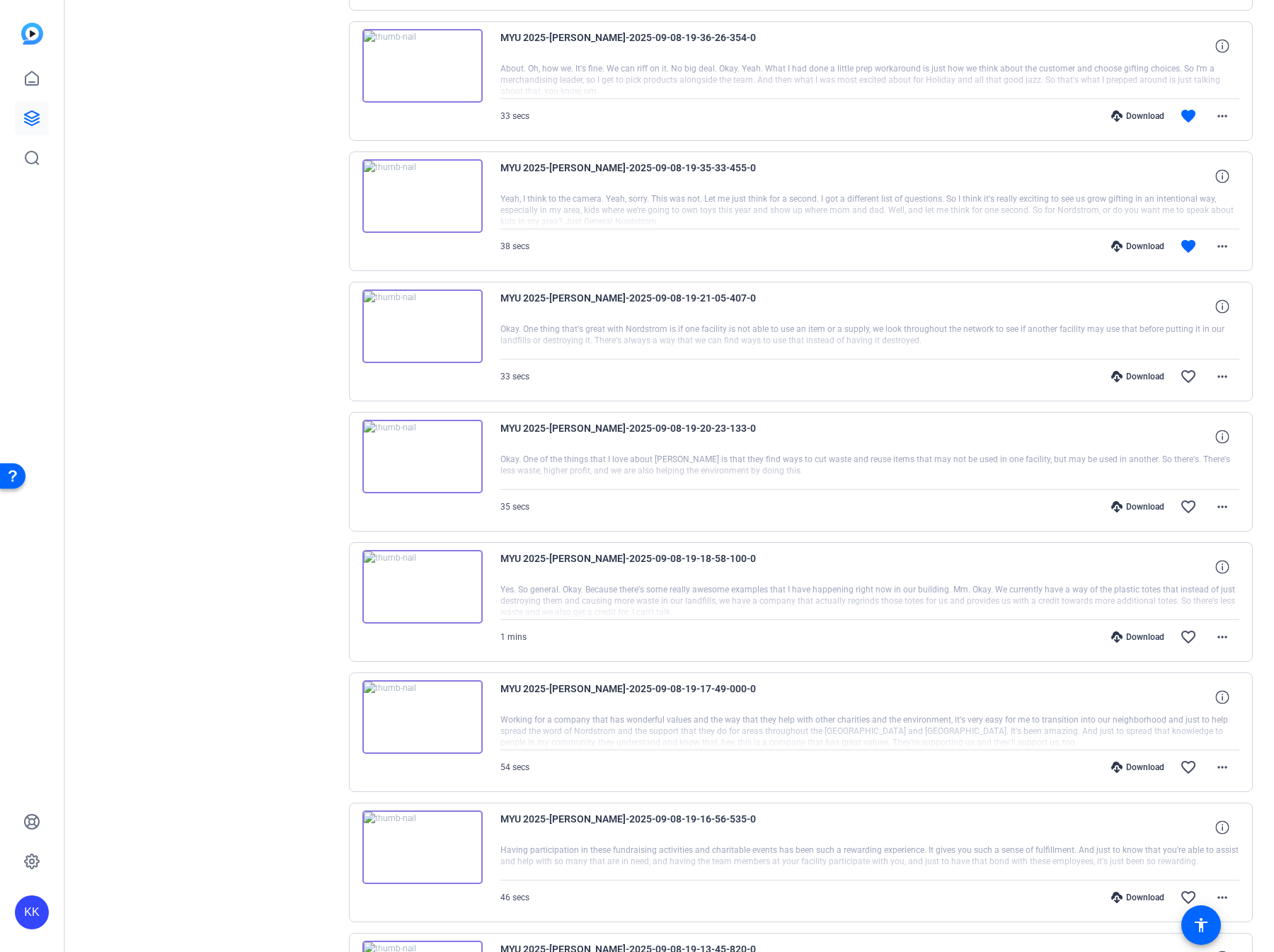
click at [1130, 371] on div "Download" at bounding box center [1138, 376] width 67 height 11
click at [1141, 501] on div "Download" at bounding box center [1138, 507] width 67 height 11
click at [1151, 631] on div "Download" at bounding box center [1138, 637] width 67 height 11
click at [1147, 762] on div "Download" at bounding box center [1138, 767] width 67 height 11
click at [1149, 892] on div "Download" at bounding box center [1138, 898] width 67 height 11
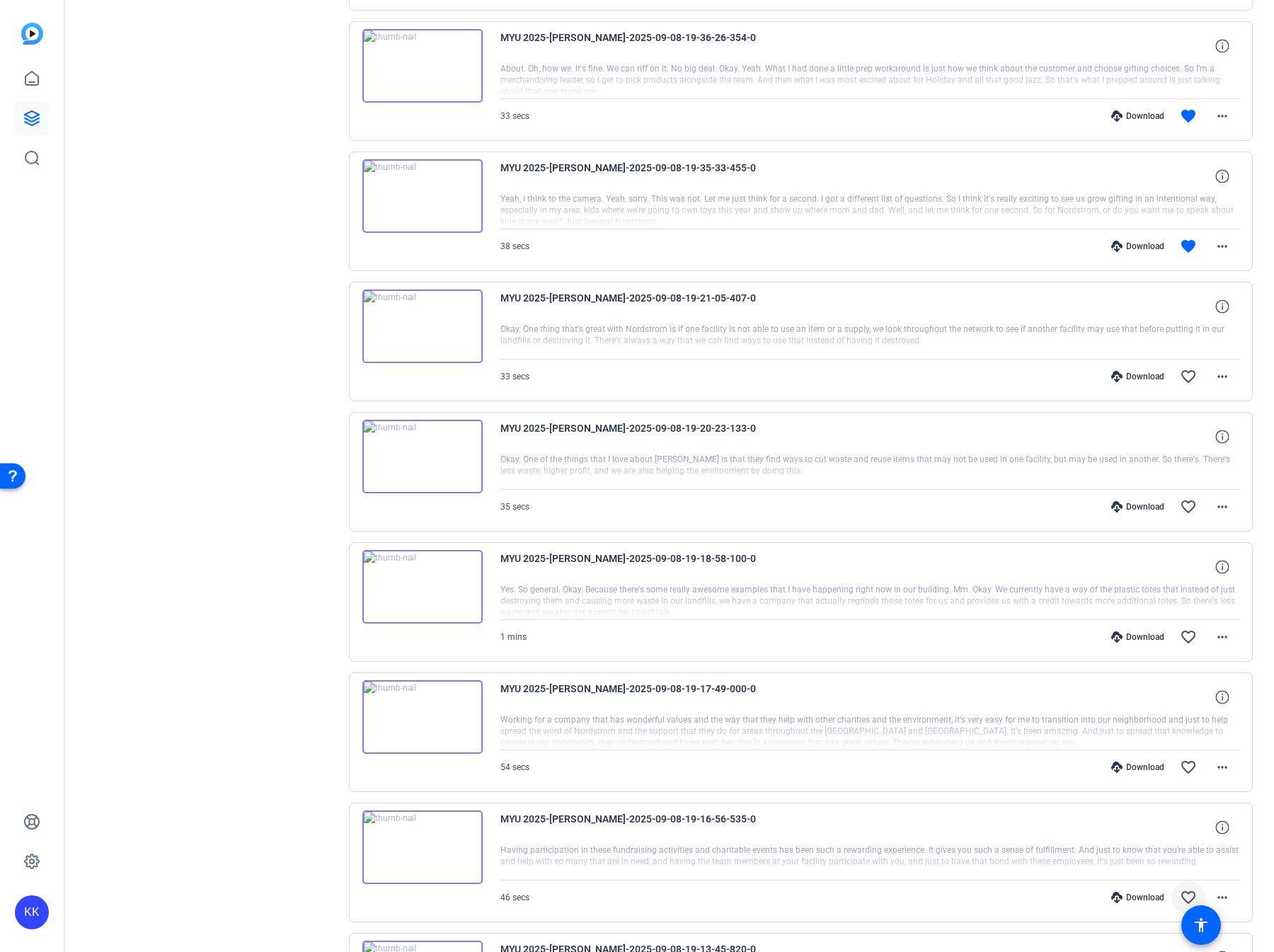
click at [1192, 889] on mat-icon "favorite_border" at bounding box center [1188, 897] width 17 height 17
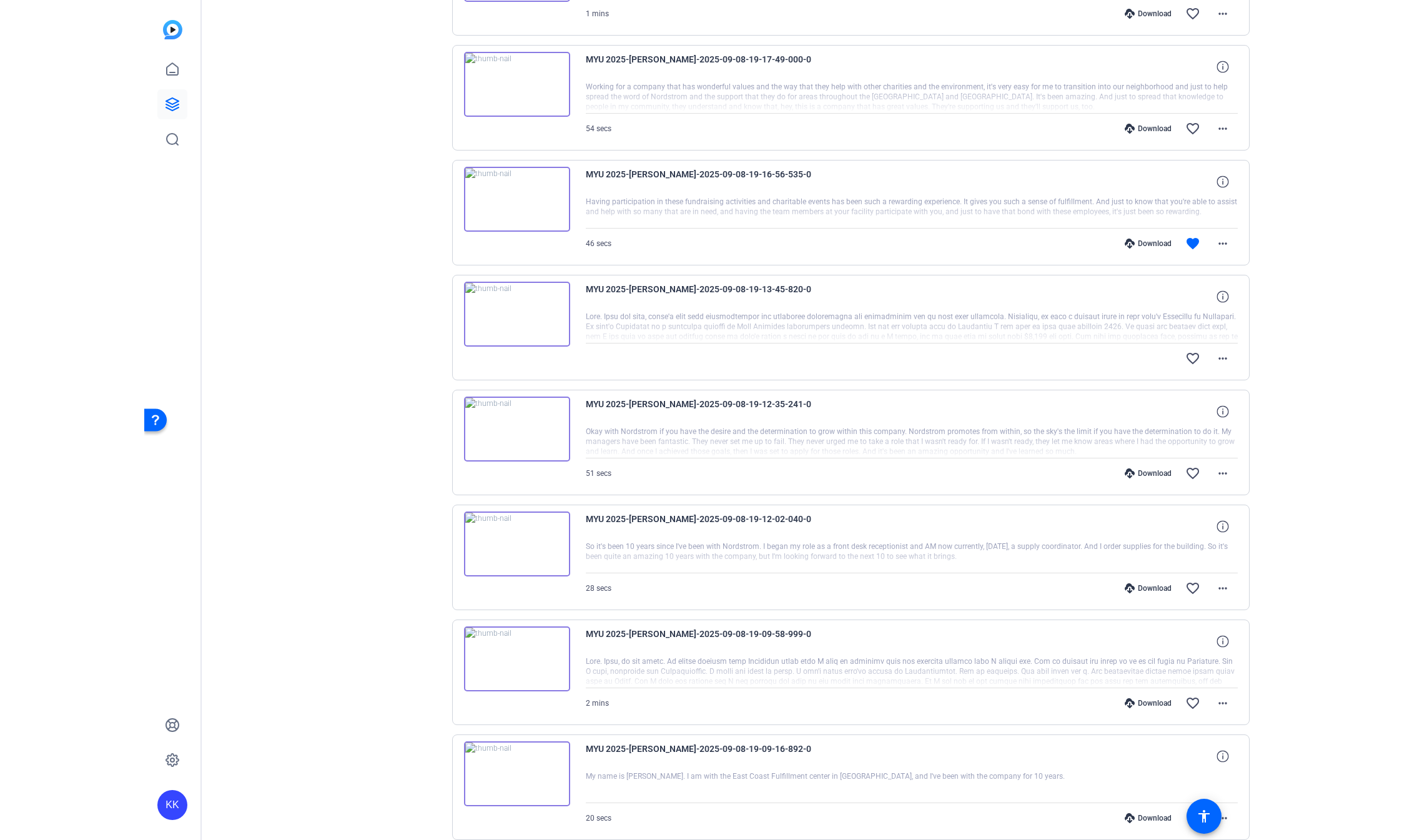
scroll to position [4858, 0]
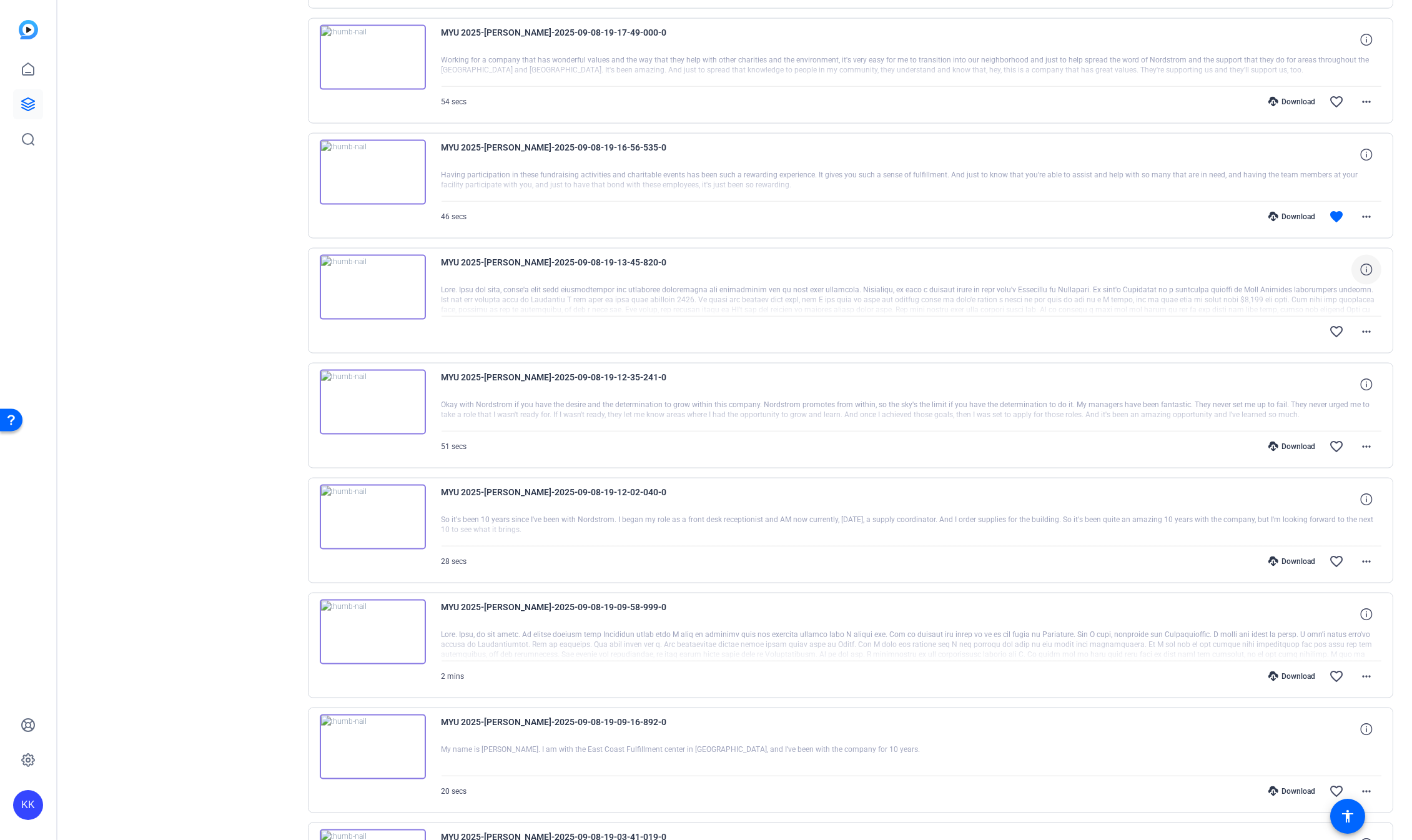
click at [1124, 264] on icon at bounding box center [1366, 269] width 12 height 12
click at [1124, 324] on mat-icon "more_horiz" at bounding box center [1366, 331] width 15 height 15
click at [1124, 320] on span "Download Original" at bounding box center [1334, 320] width 75 height 15
click at [1124, 442] on div "Download" at bounding box center [1292, 446] width 59 height 10
click at [1124, 547] on div "Download favorite_border more_horiz" at bounding box center [1052, 561] width 658 height 30
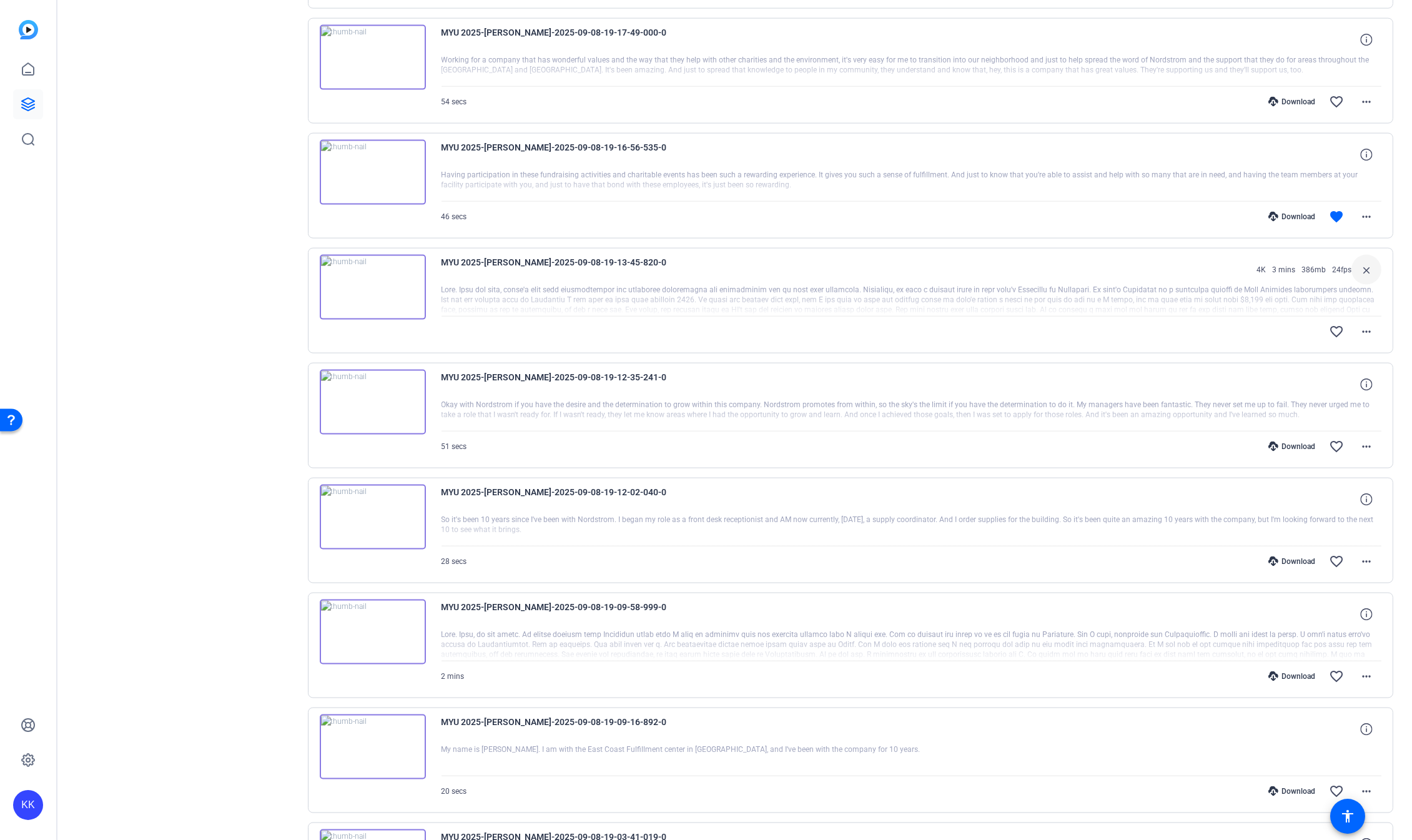
click at [1124, 556] on div "Download" at bounding box center [1292, 561] width 59 height 10
click at [1124, 671] on div "Download" at bounding box center [1292, 676] width 59 height 10
click at [1124, 786] on div "Download" at bounding box center [1292, 791] width 59 height 10
click at [1124, 784] on mat-icon "favorite_border" at bounding box center [1337, 791] width 15 height 15
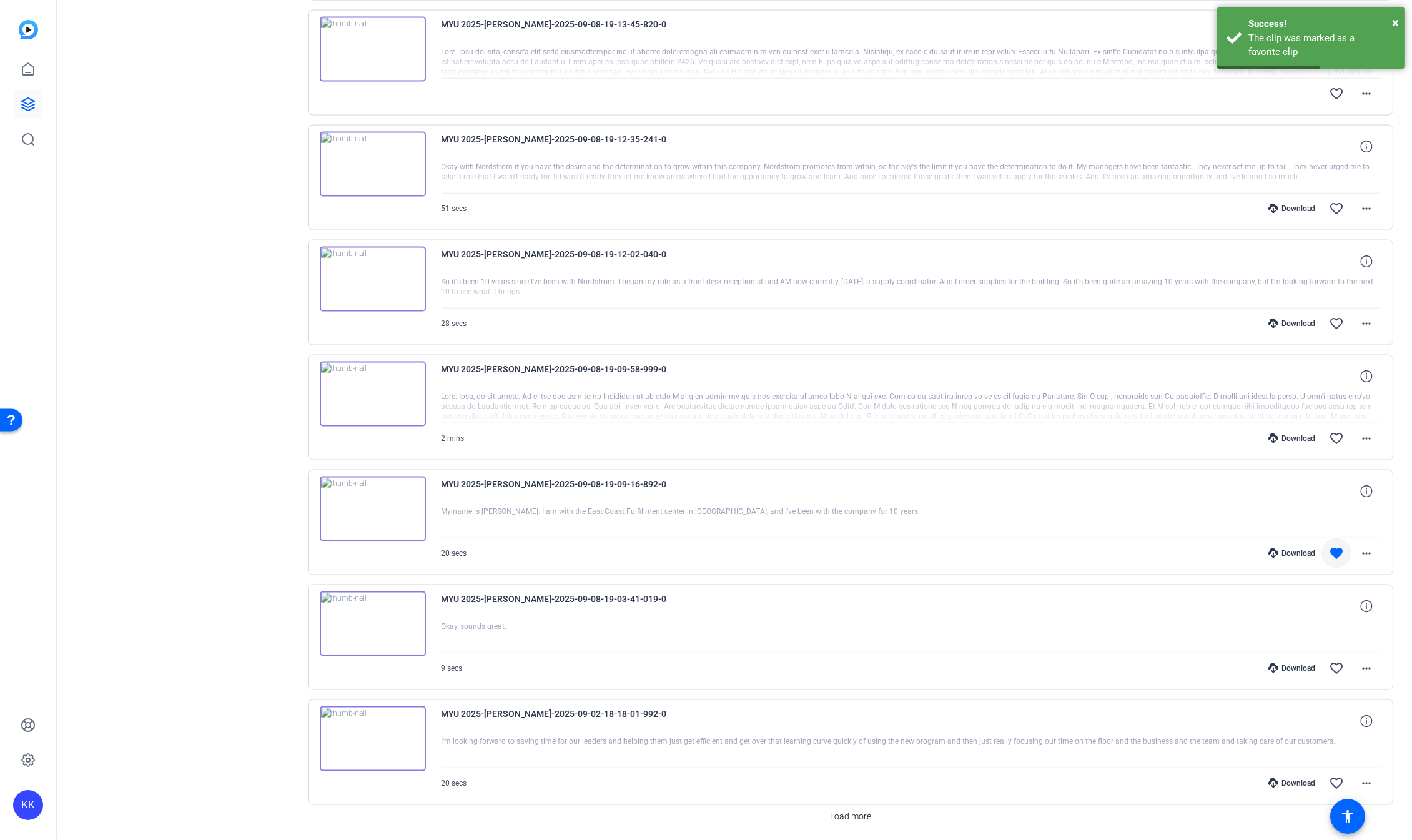
click at [1124, 664] on div "Download" at bounding box center [1292, 669] width 59 height 10
